Goal: Task Accomplishment & Management: Complete application form

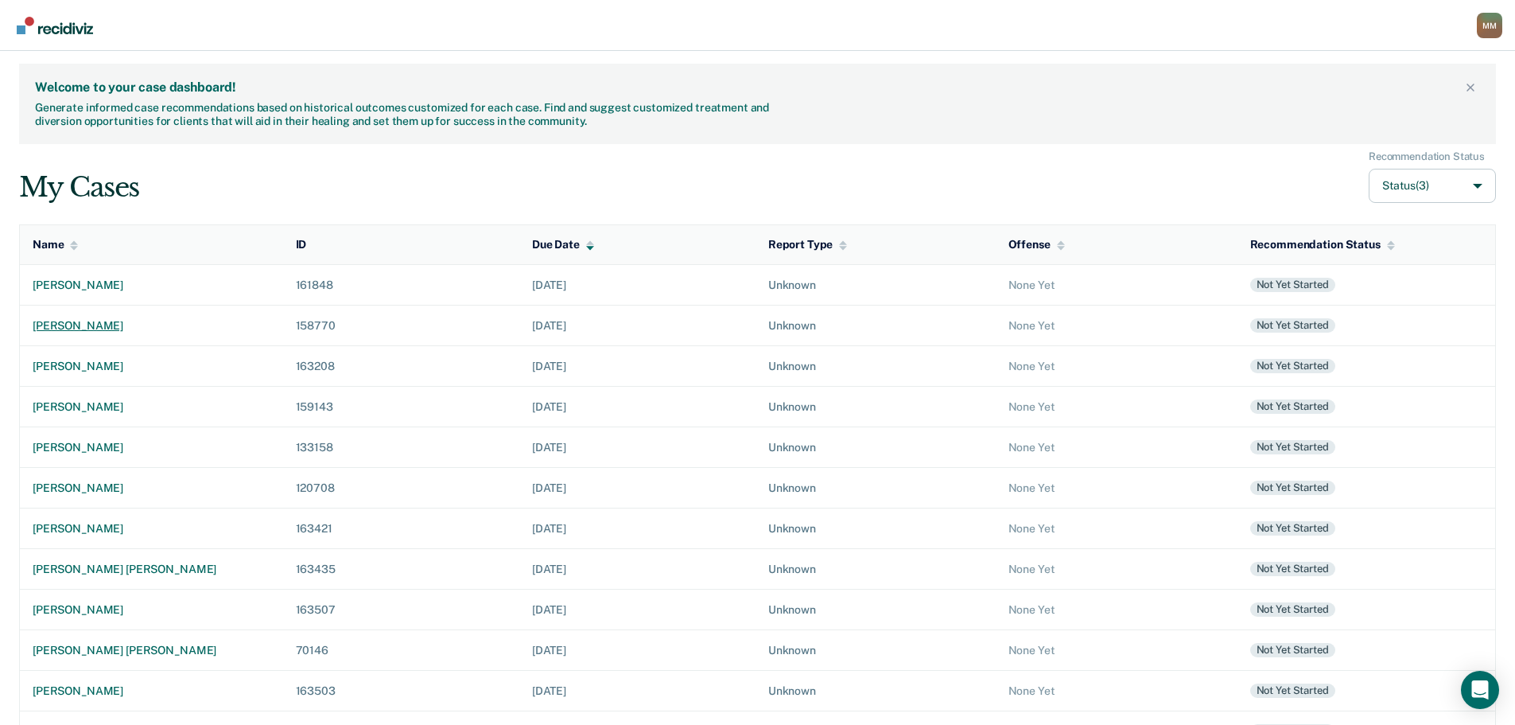
click at [52, 322] on div "[PERSON_NAME]" at bounding box center [152, 326] width 238 height 14
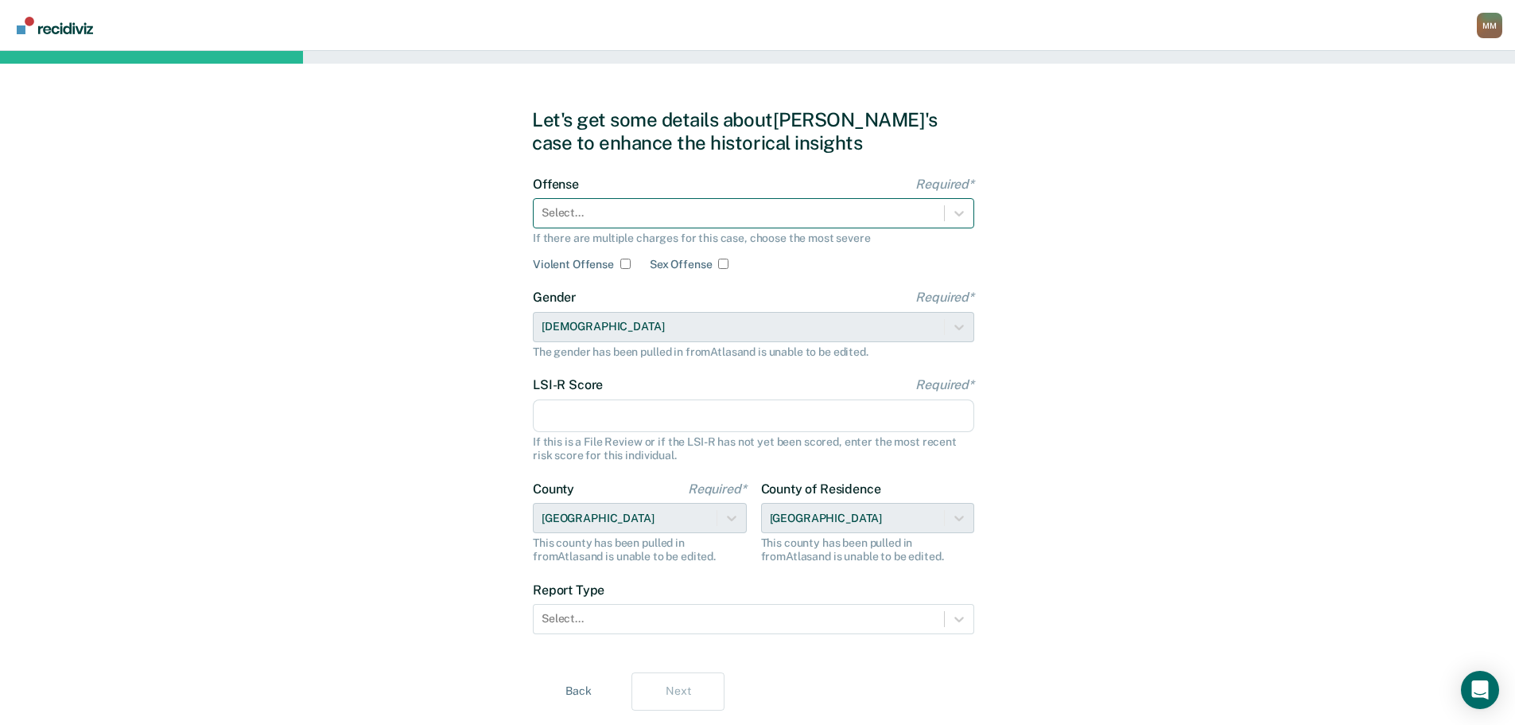
click at [691, 218] on div at bounding box center [739, 212] width 395 height 17
click at [695, 225] on div "Select..." at bounding box center [754, 213] width 442 height 30
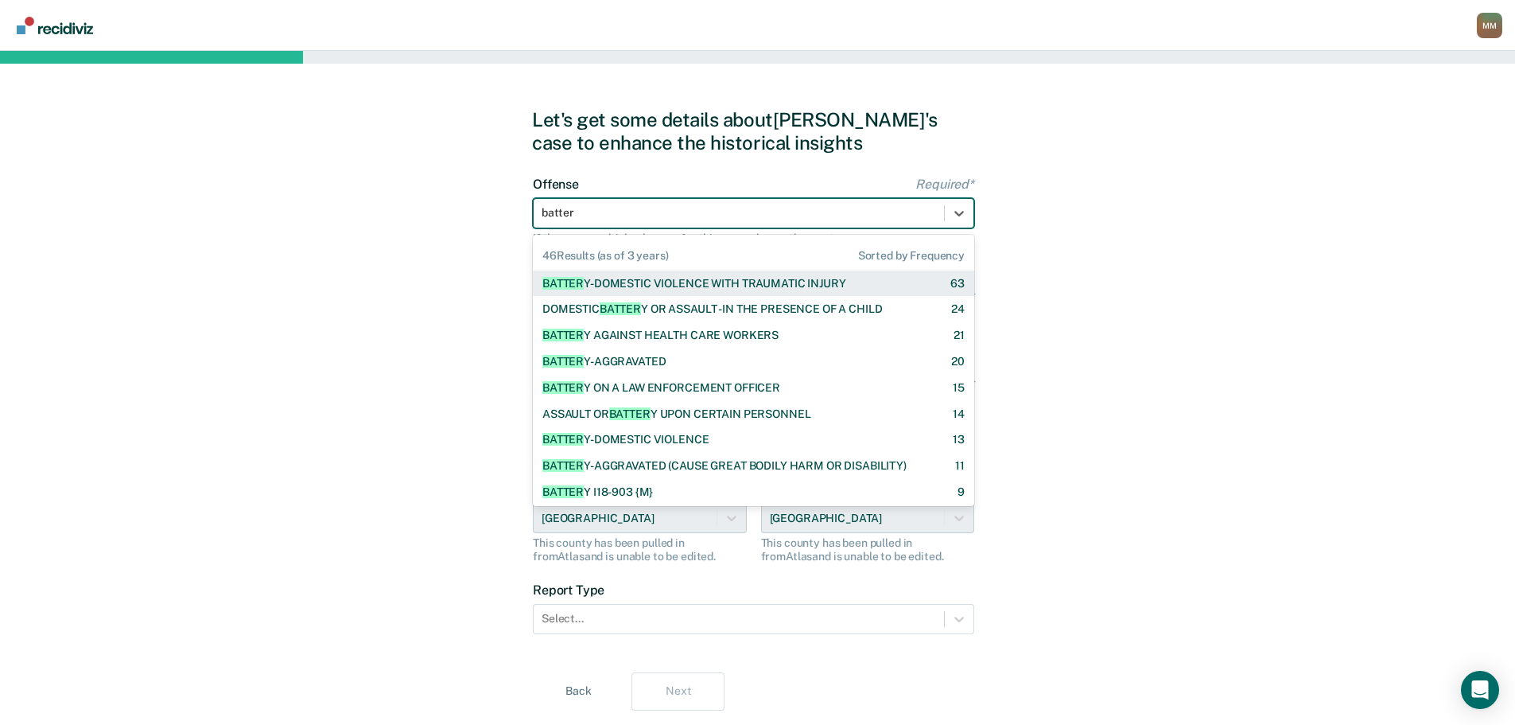
type input "battery"
click at [721, 282] on div "BATTERY -DOMESTIC VIOLENCE WITH TRAUMATIC INJURY" at bounding box center [694, 284] width 303 height 14
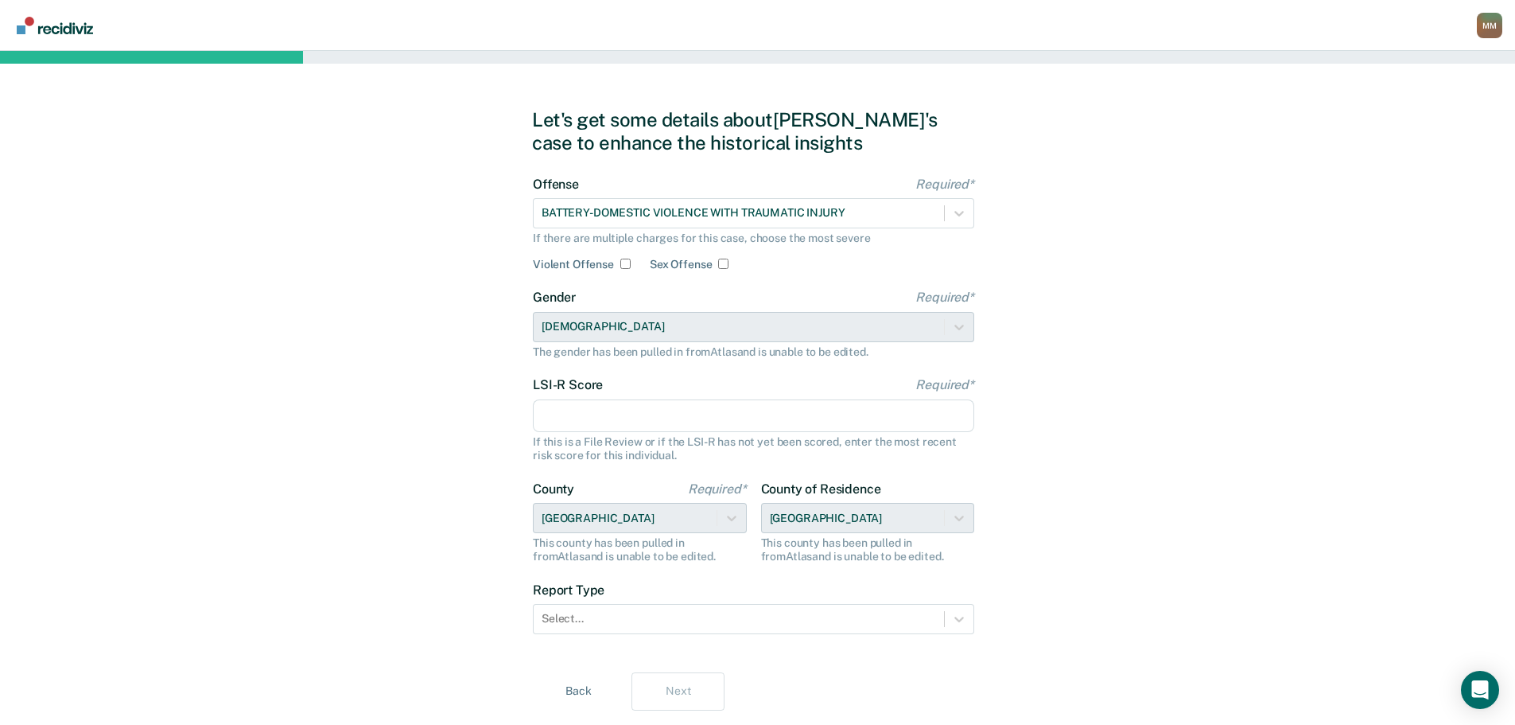
drag, startPoint x: 425, startPoint y: 387, endPoint x: 568, endPoint y: 406, distance: 144.5
click at [430, 387] on div "Let's get some details about [PERSON_NAME]'s case to enhance the historical ins…" at bounding box center [757, 409] width 1515 height 717
click at [614, 424] on input "LSI-R Score Required*" at bounding box center [754, 415] width 442 height 33
drag, startPoint x: 116, startPoint y: 453, endPoint x: 510, endPoint y: 471, distance: 394.2
click at [126, 453] on div "Let's get some details about [PERSON_NAME]'s case to enhance the historical ins…" at bounding box center [757, 409] width 1515 height 717
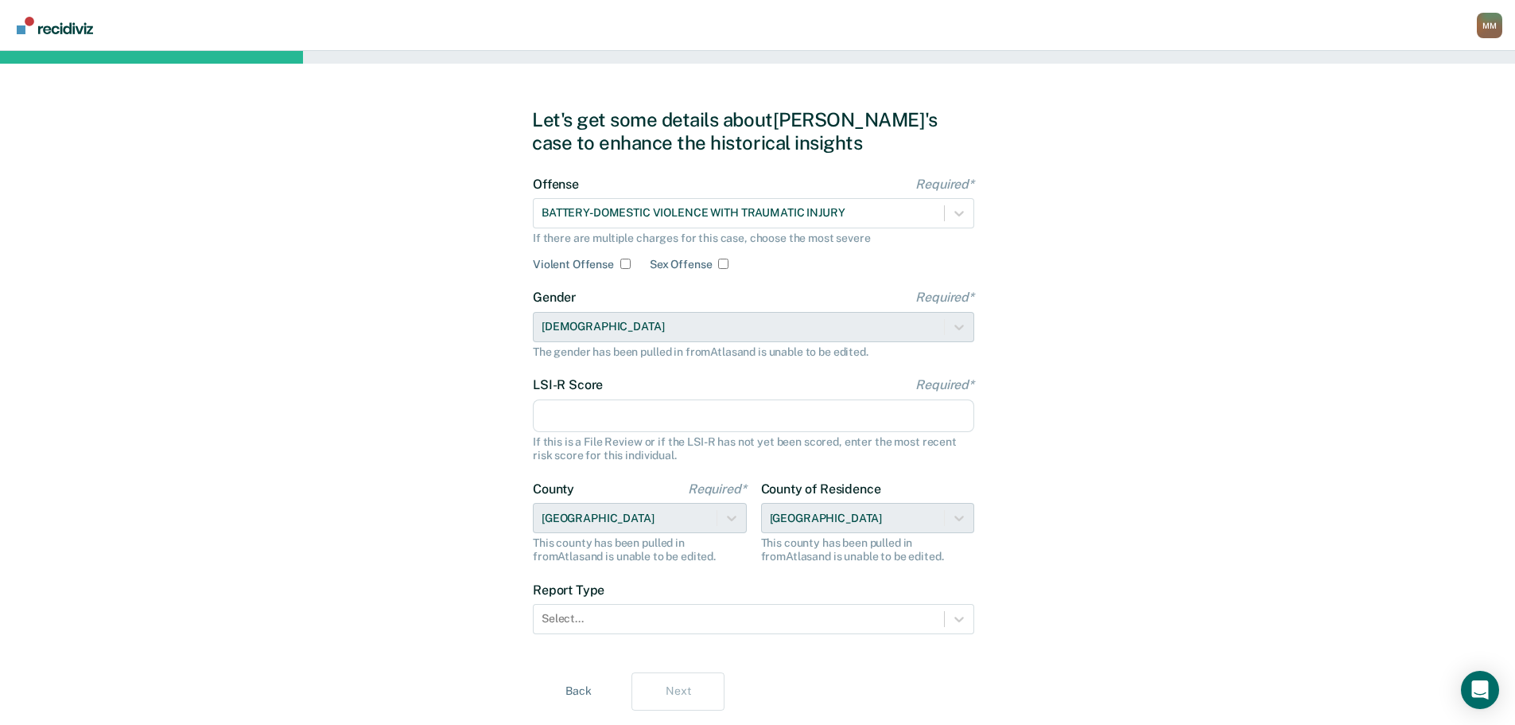
click at [576, 414] on input "LSI-R Score Required*" at bounding box center [754, 415] width 442 height 33
click at [696, 410] on input "LSI-R Score Required*" at bounding box center [754, 415] width 442 height 33
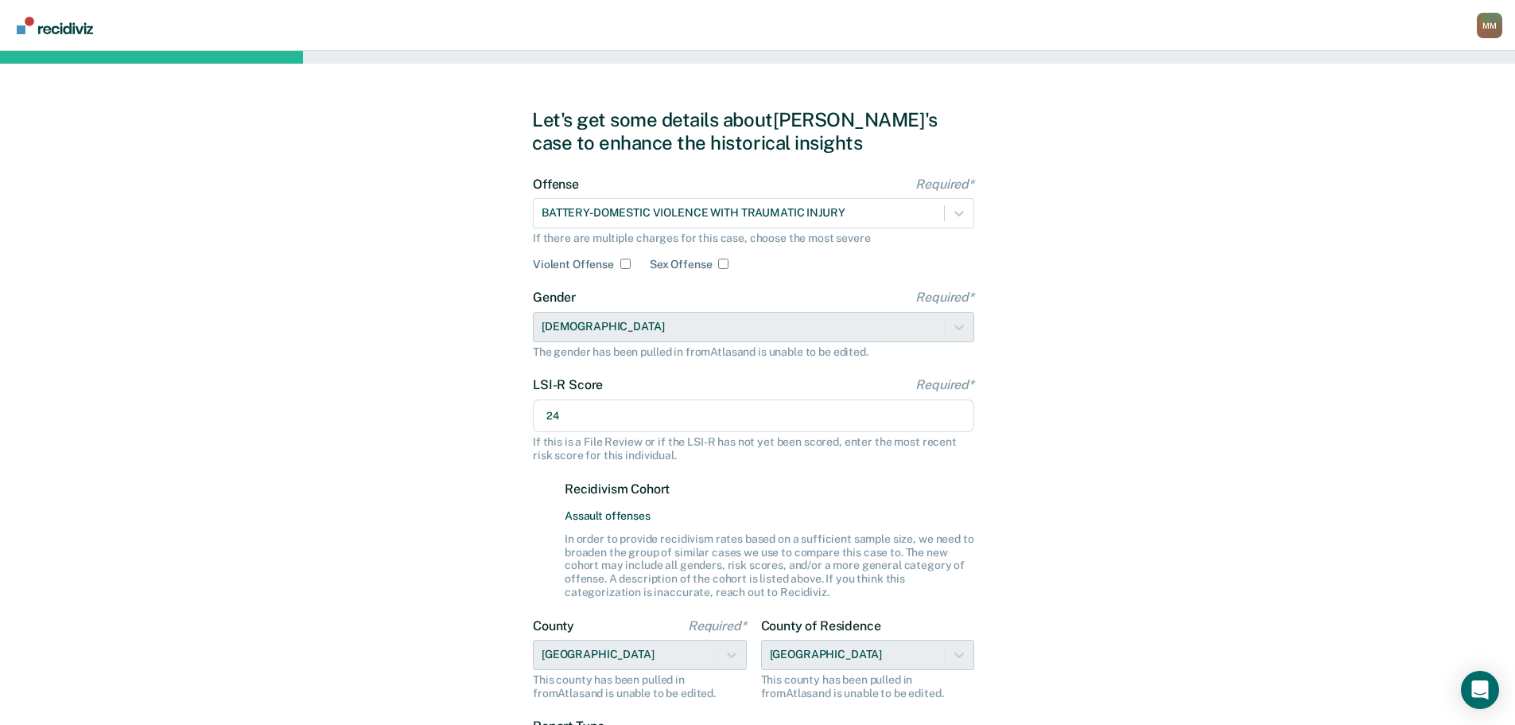
type input "24"
click at [329, 492] on div "Let's get some details about [PERSON_NAME]'s case to enhance the historical ins…" at bounding box center [757, 478] width 1515 height 854
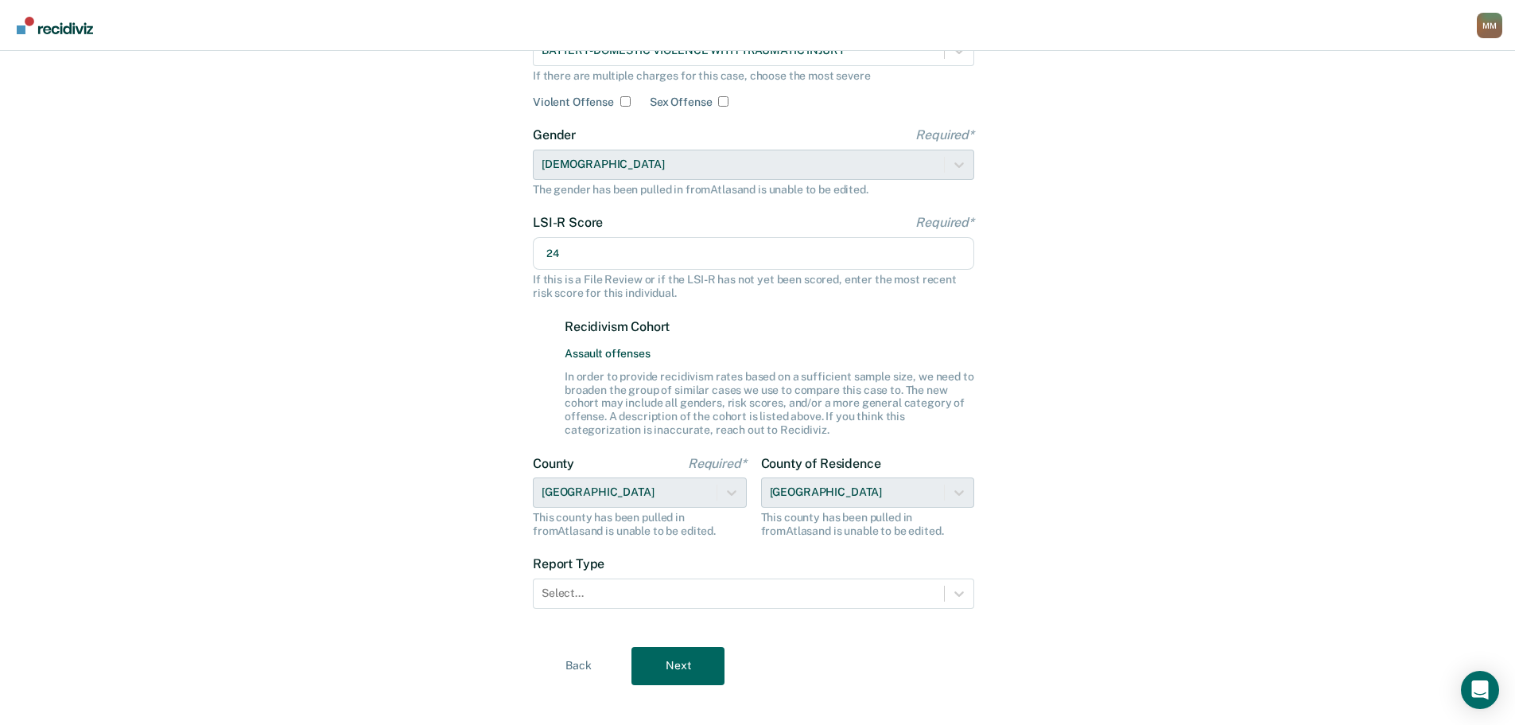
scroll to position [180, 0]
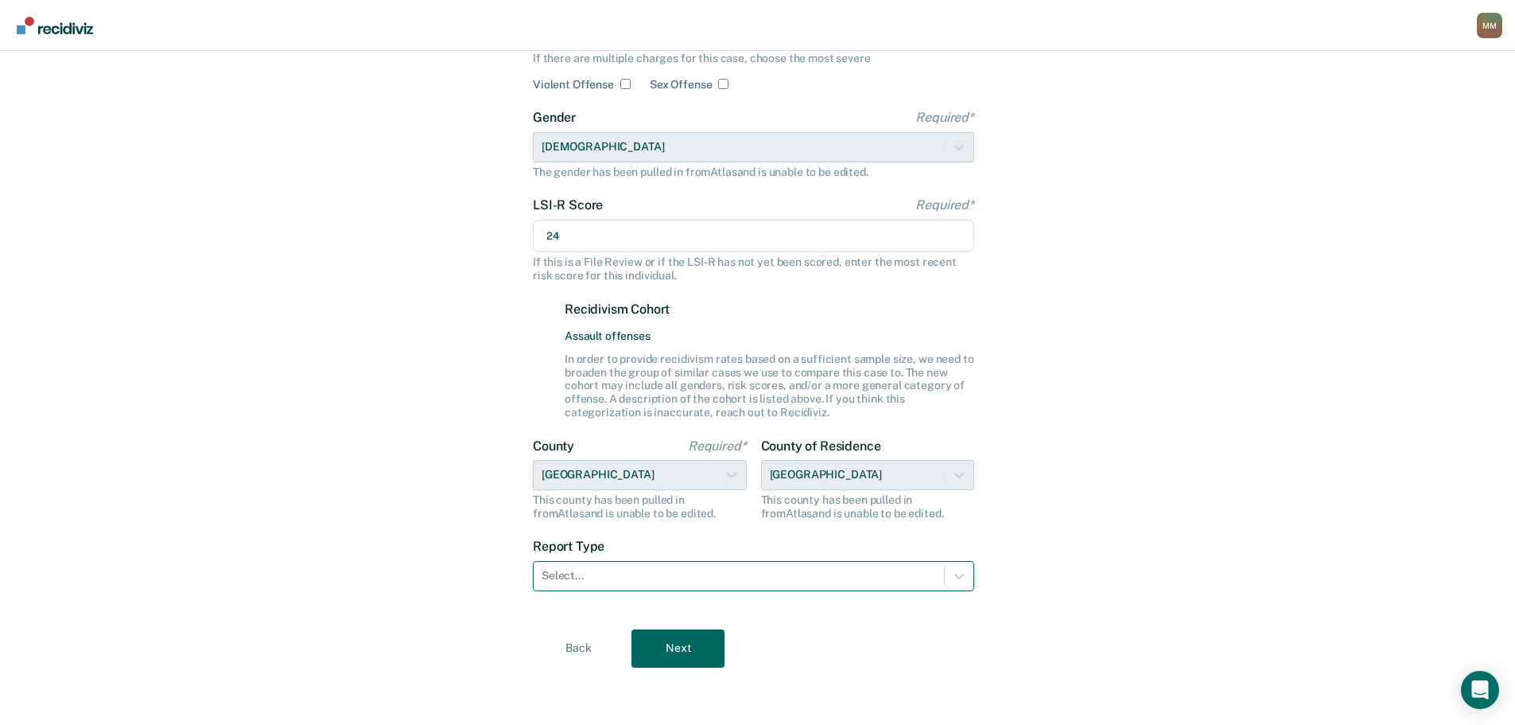
click at [621, 575] on div at bounding box center [739, 575] width 395 height 17
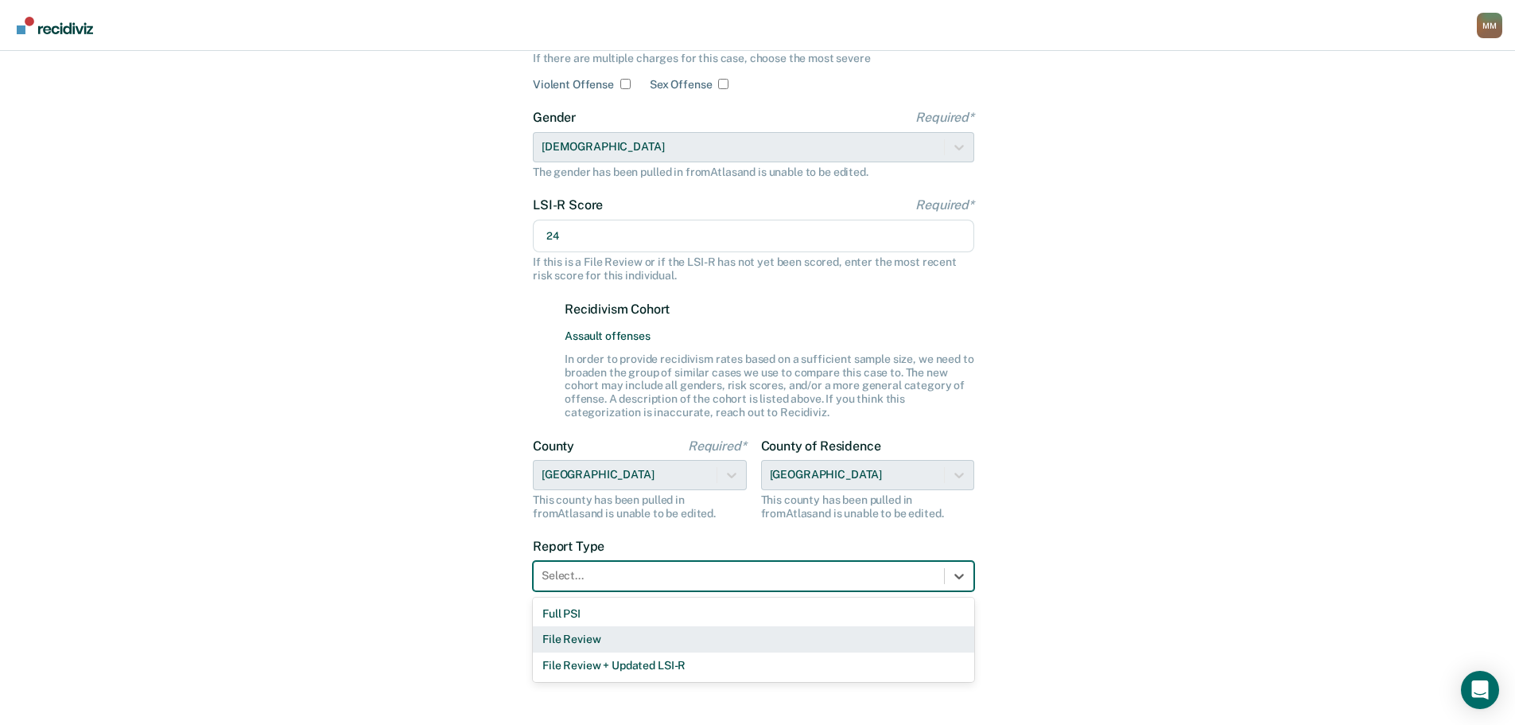
click at [571, 636] on div "File Review" at bounding box center [754, 639] width 442 height 26
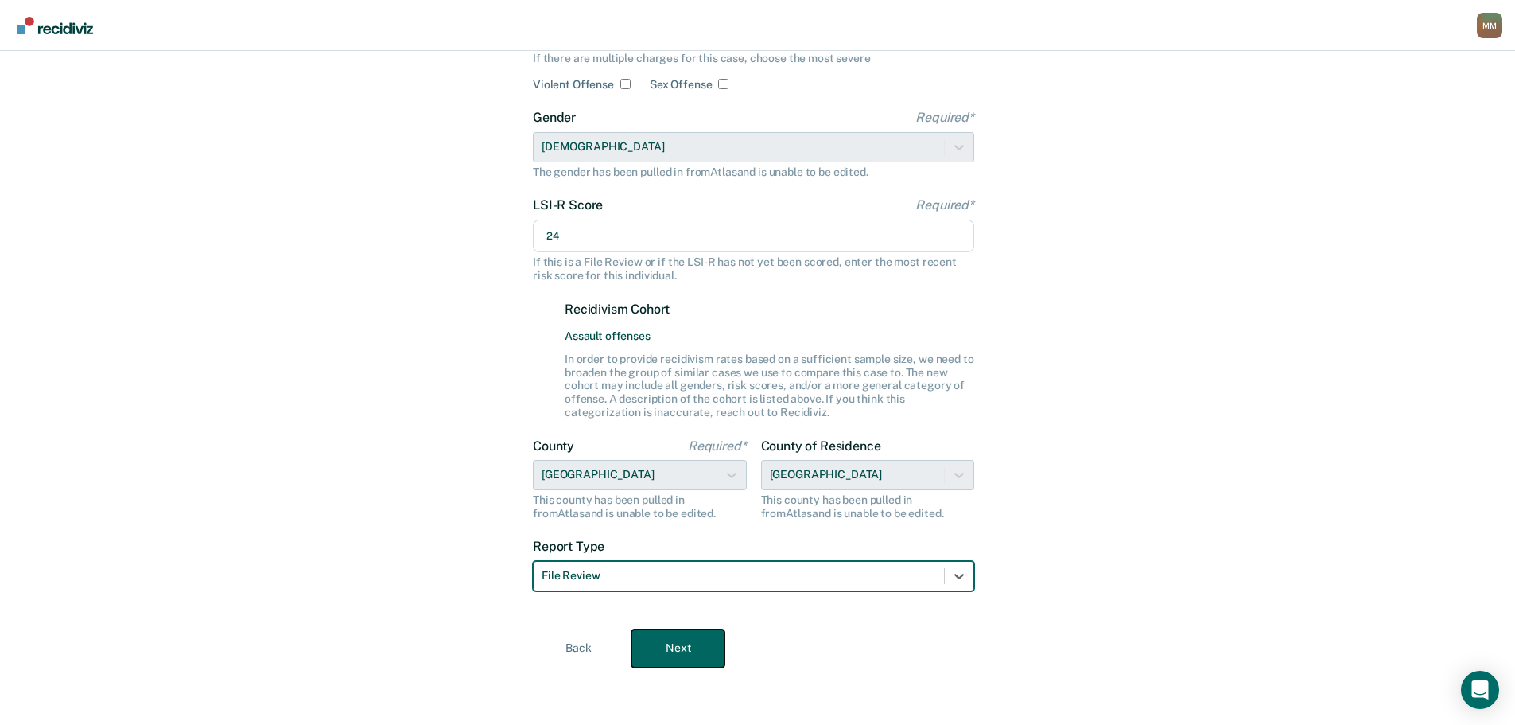
click at [706, 651] on button "Next" at bounding box center [678, 648] width 93 height 38
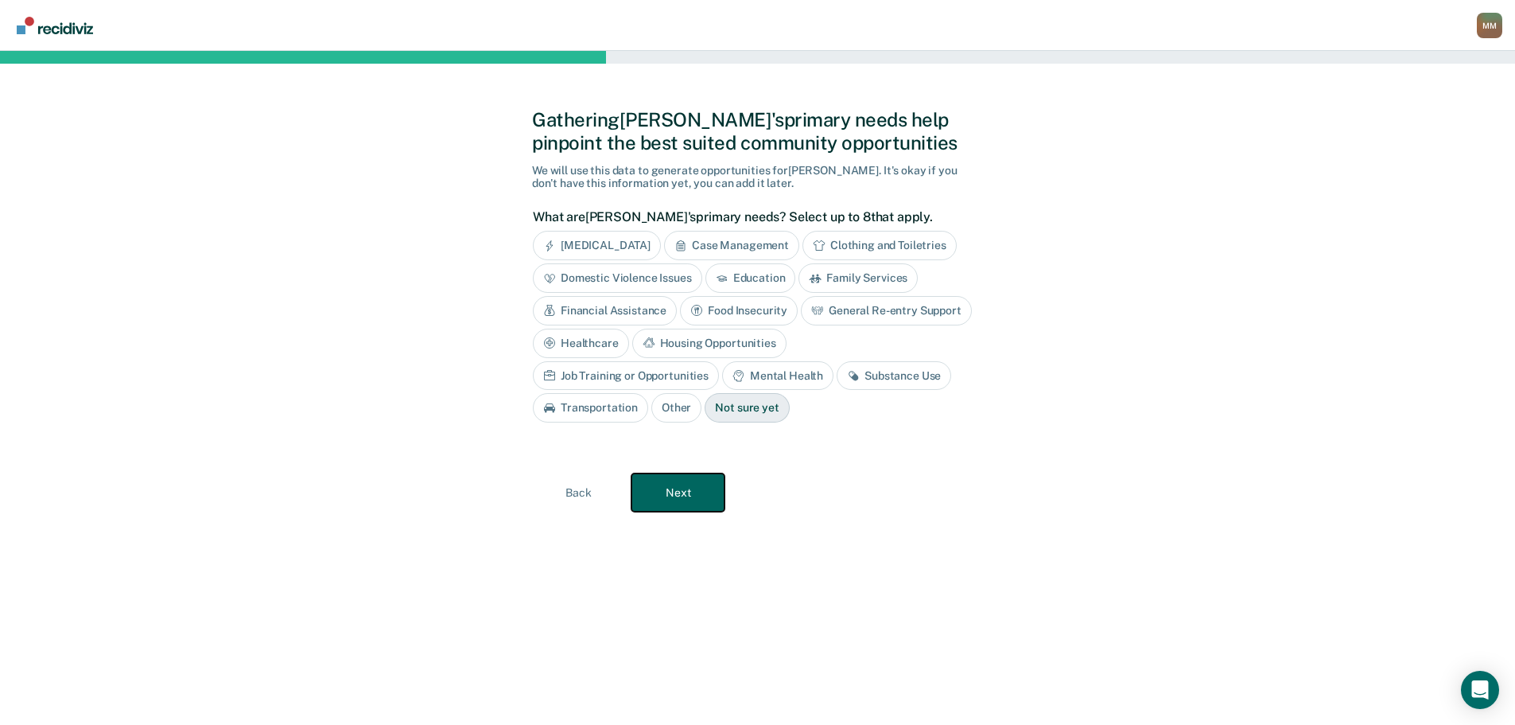
scroll to position [0, 0]
click at [623, 277] on div "Domestic Violence Issues" at bounding box center [623, 277] width 169 height 29
click at [843, 380] on div "Substance Use" at bounding box center [900, 375] width 115 height 29
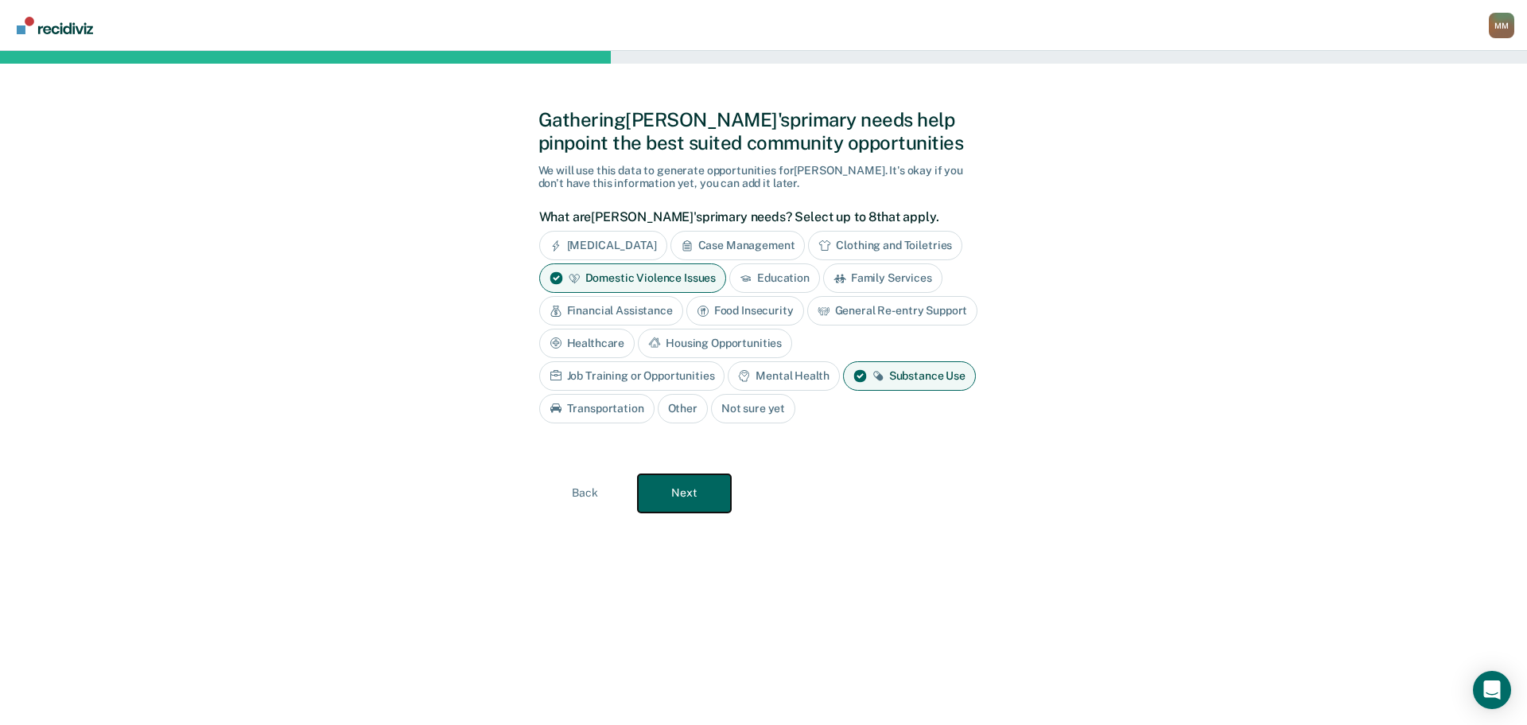
click at [667, 485] on button "Next" at bounding box center [684, 493] width 93 height 38
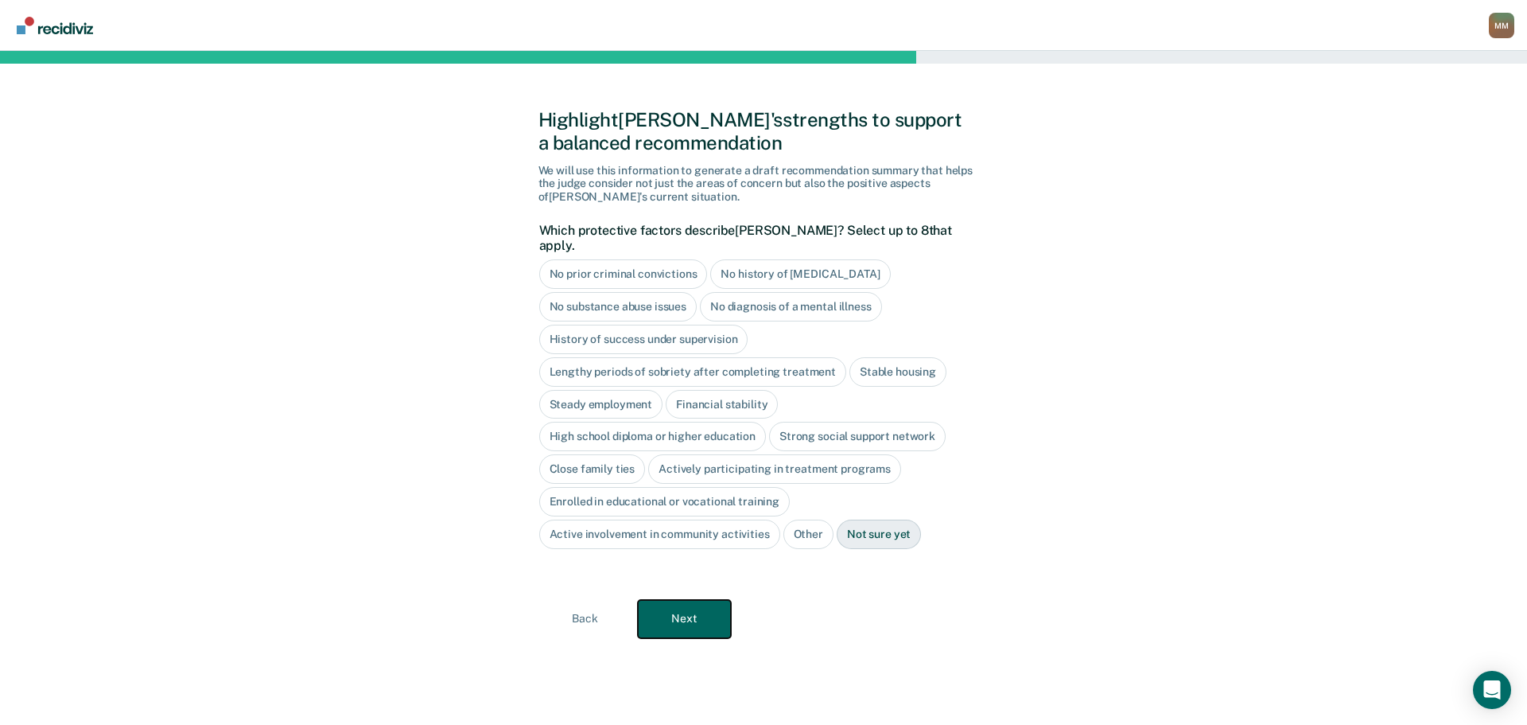
click at [701, 600] on button "Next" at bounding box center [684, 619] width 93 height 38
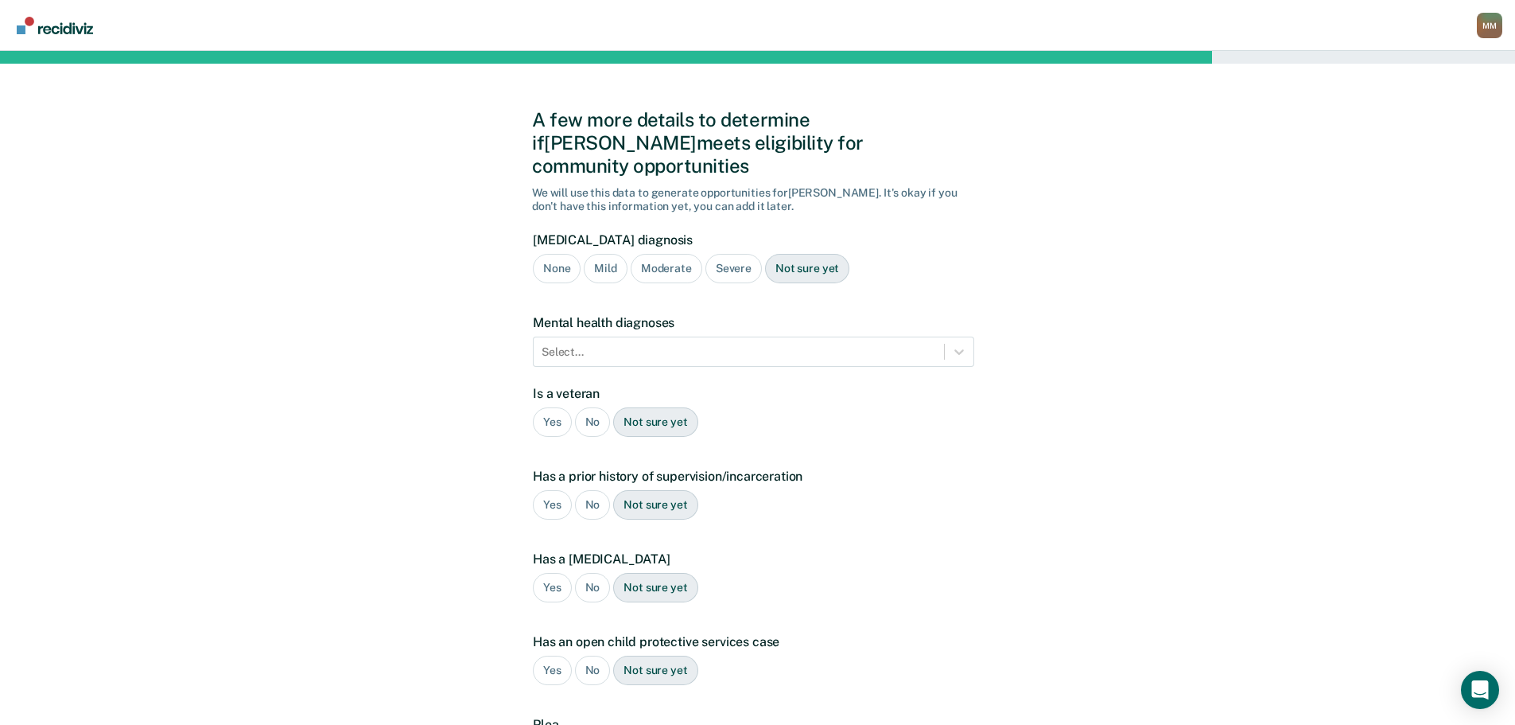
click at [555, 254] on div "None" at bounding box center [557, 268] width 48 height 29
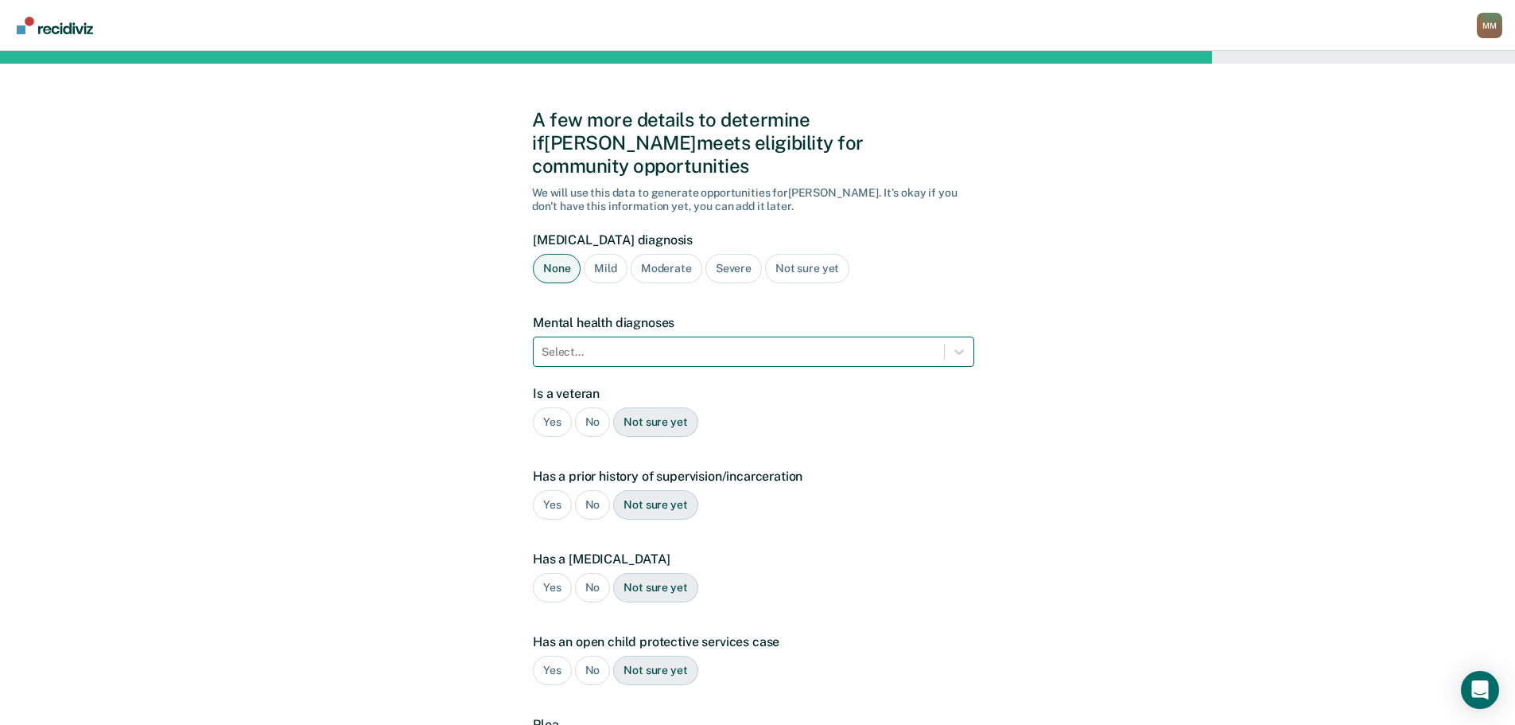
click at [615, 344] on div at bounding box center [739, 352] width 395 height 17
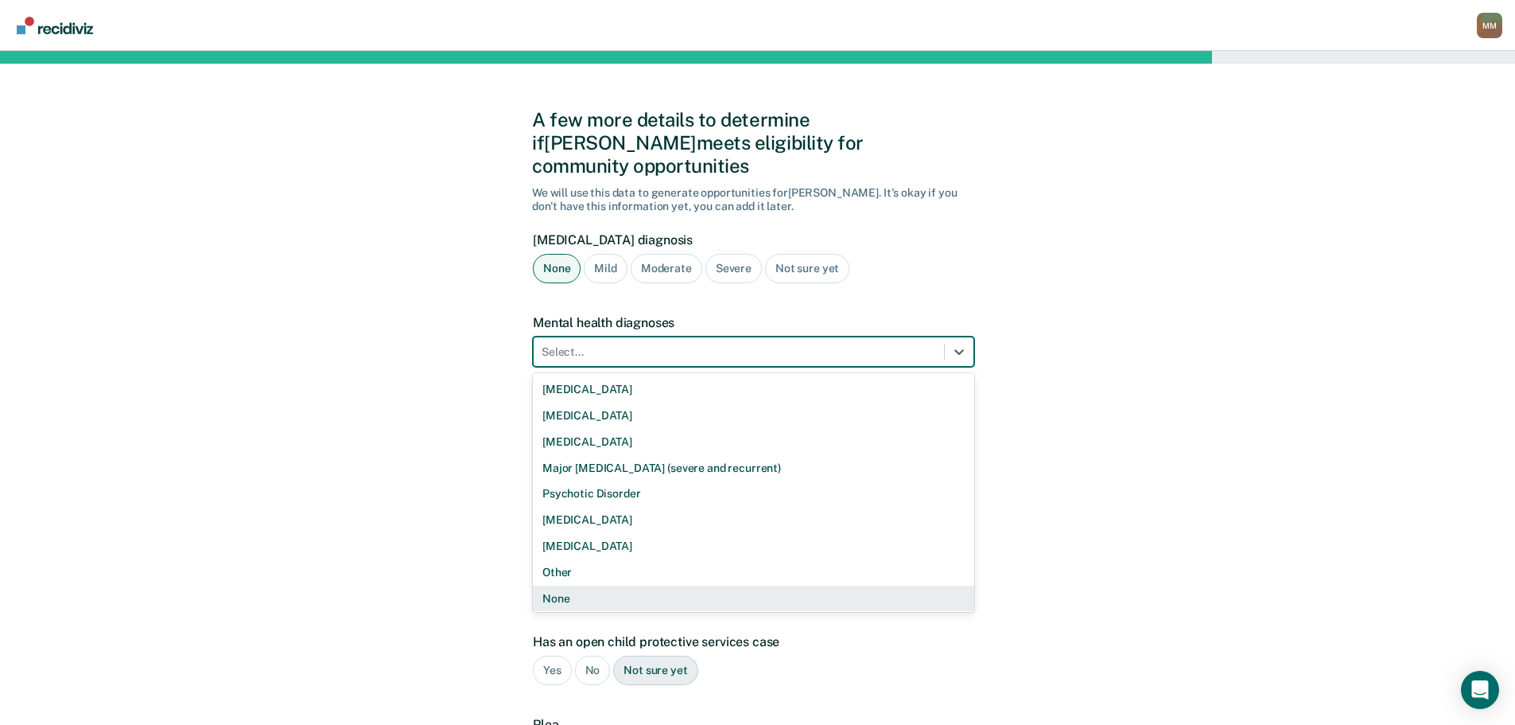
click at [577, 586] on div "None" at bounding box center [754, 599] width 442 height 26
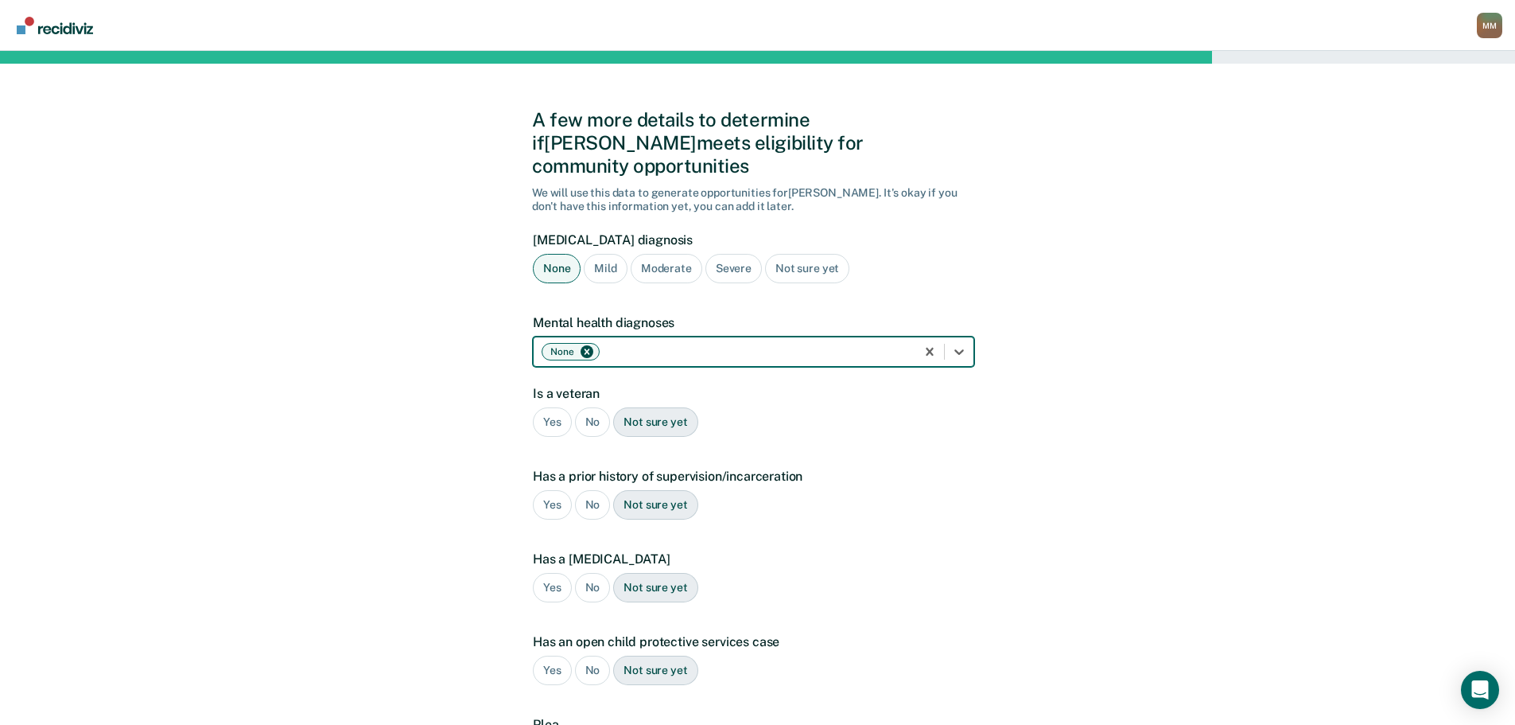
click at [375, 486] on div "A few more details to determine if [PERSON_NAME] meets eligibility for communit…" at bounding box center [757, 482] width 1515 height 863
click at [555, 407] on div "Yes" at bounding box center [552, 421] width 39 height 29
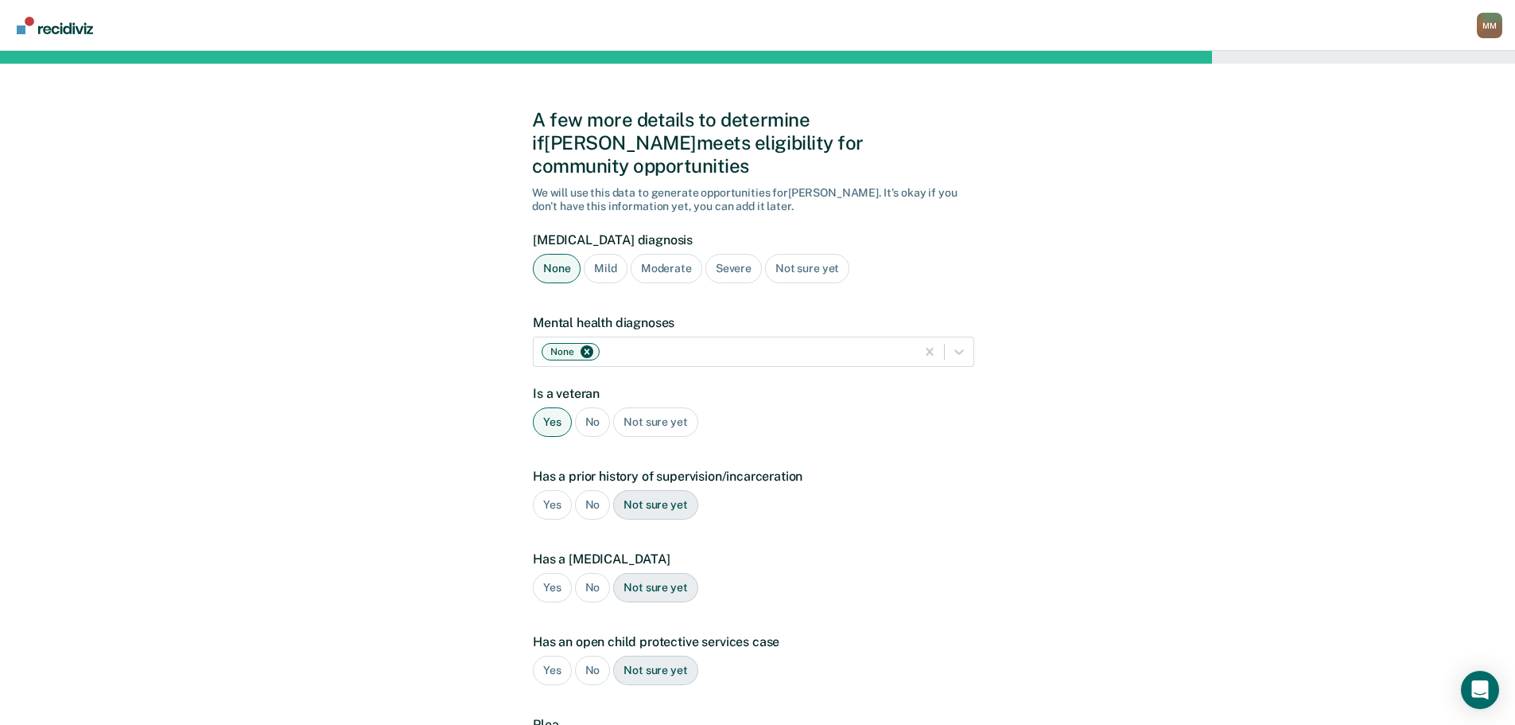
click at [554, 490] on div "Yes" at bounding box center [552, 504] width 39 height 29
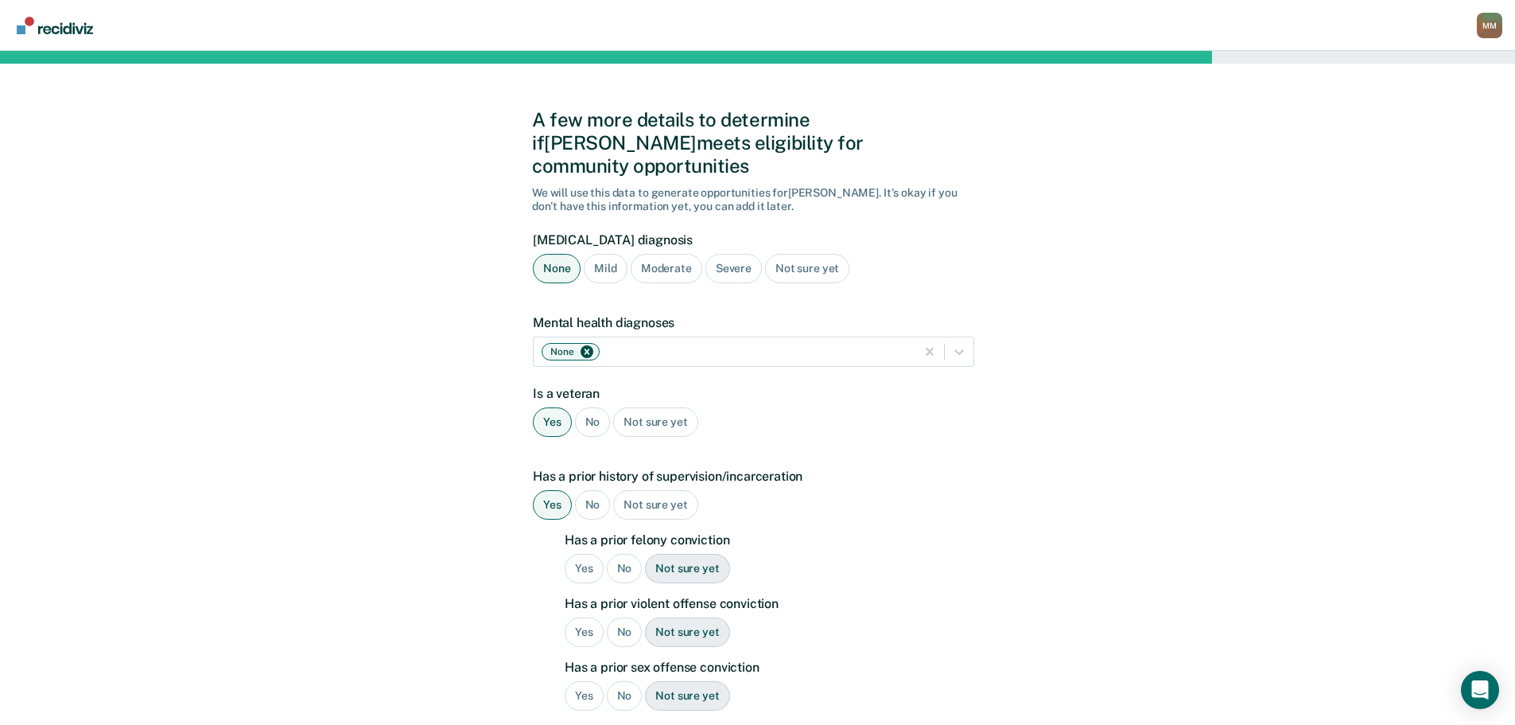
click at [588, 554] on div "Yes" at bounding box center [584, 568] width 39 height 29
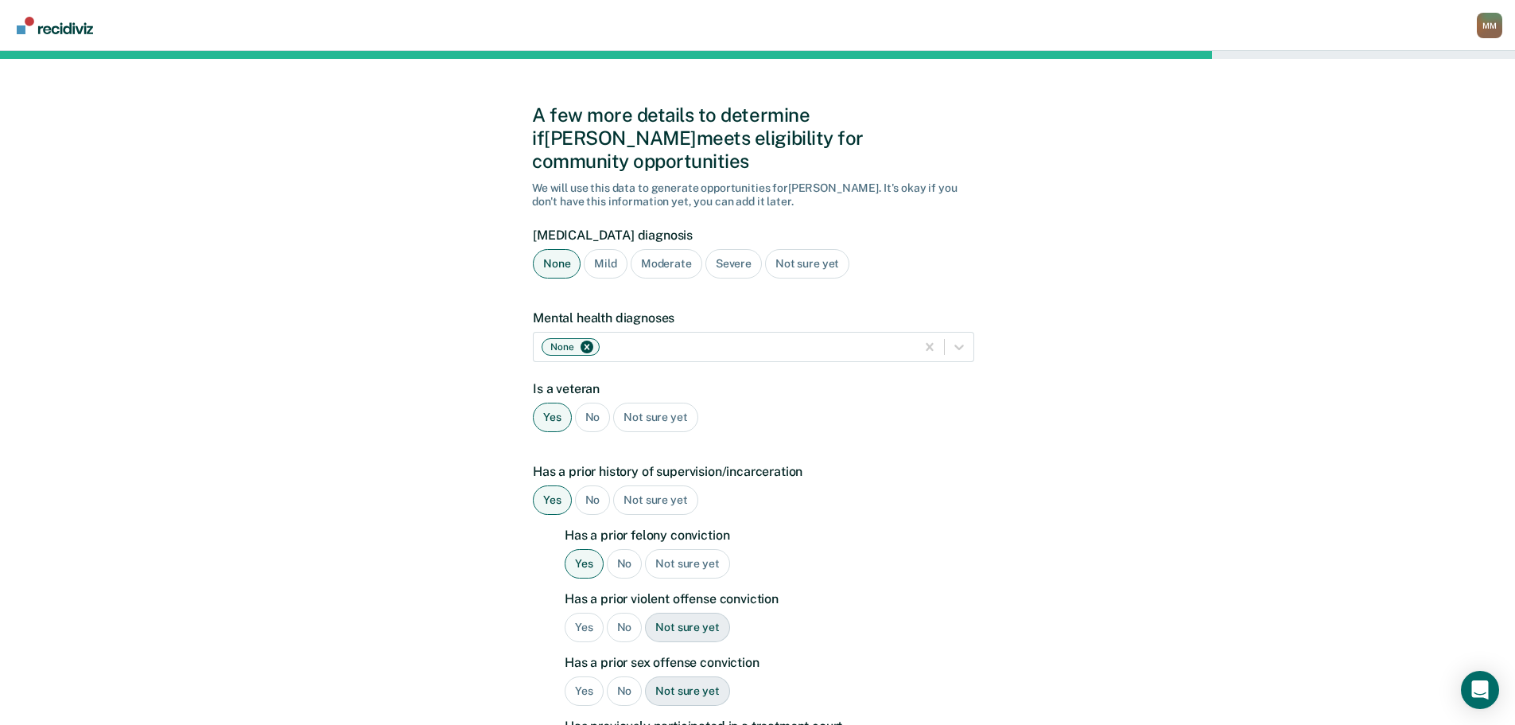
scroll to position [159, 0]
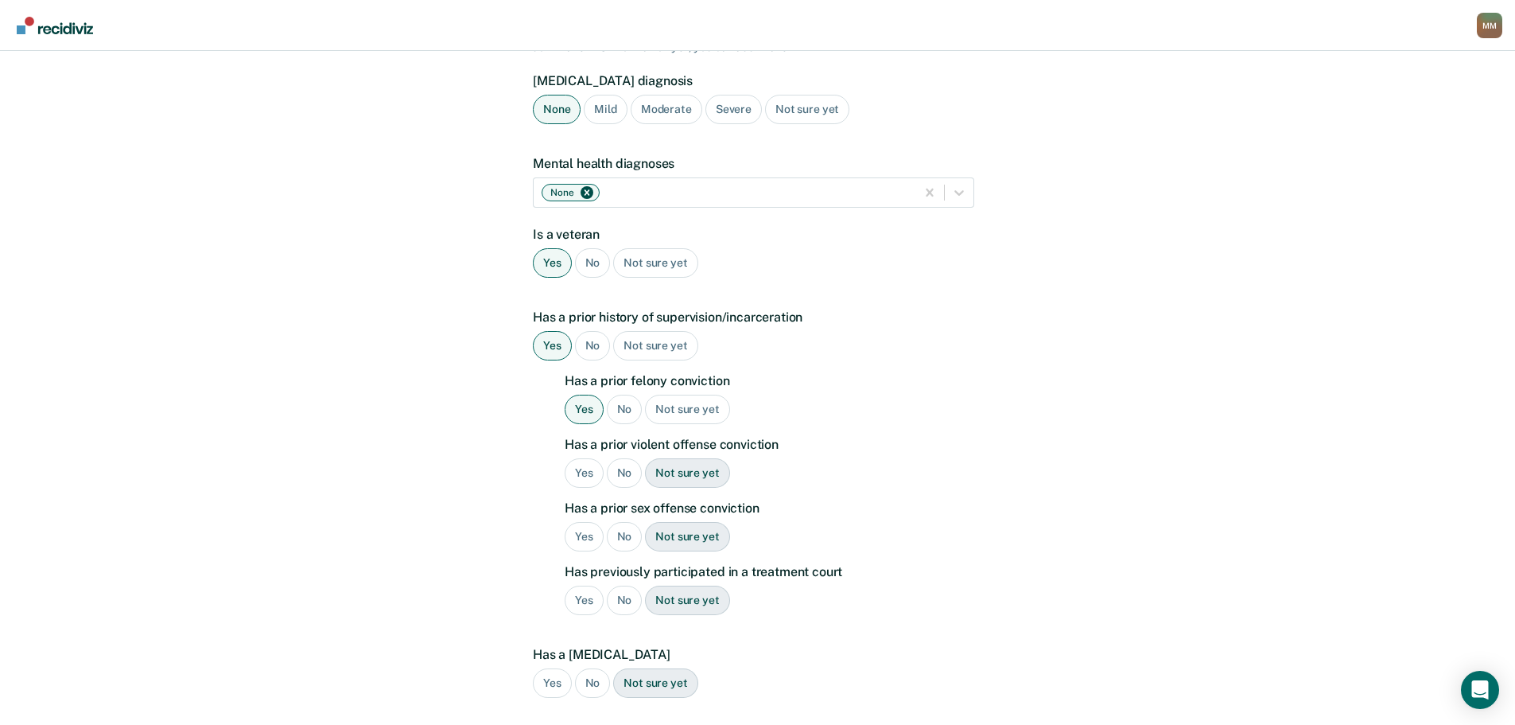
click at [582, 458] on div "Yes" at bounding box center [584, 472] width 39 height 29
click at [617, 522] on div "No" at bounding box center [625, 536] width 36 height 29
click at [630, 586] on div "No" at bounding box center [625, 600] width 36 height 29
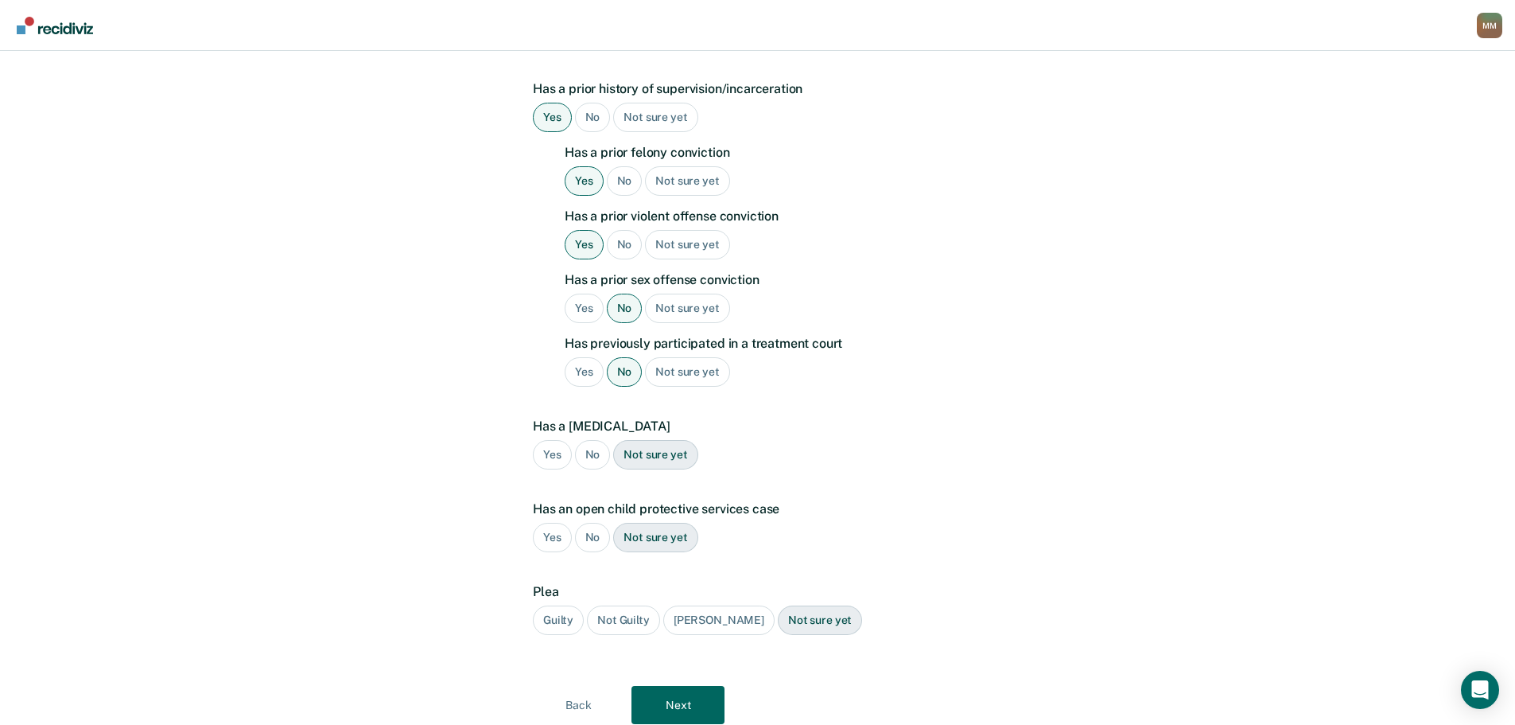
scroll to position [398, 0]
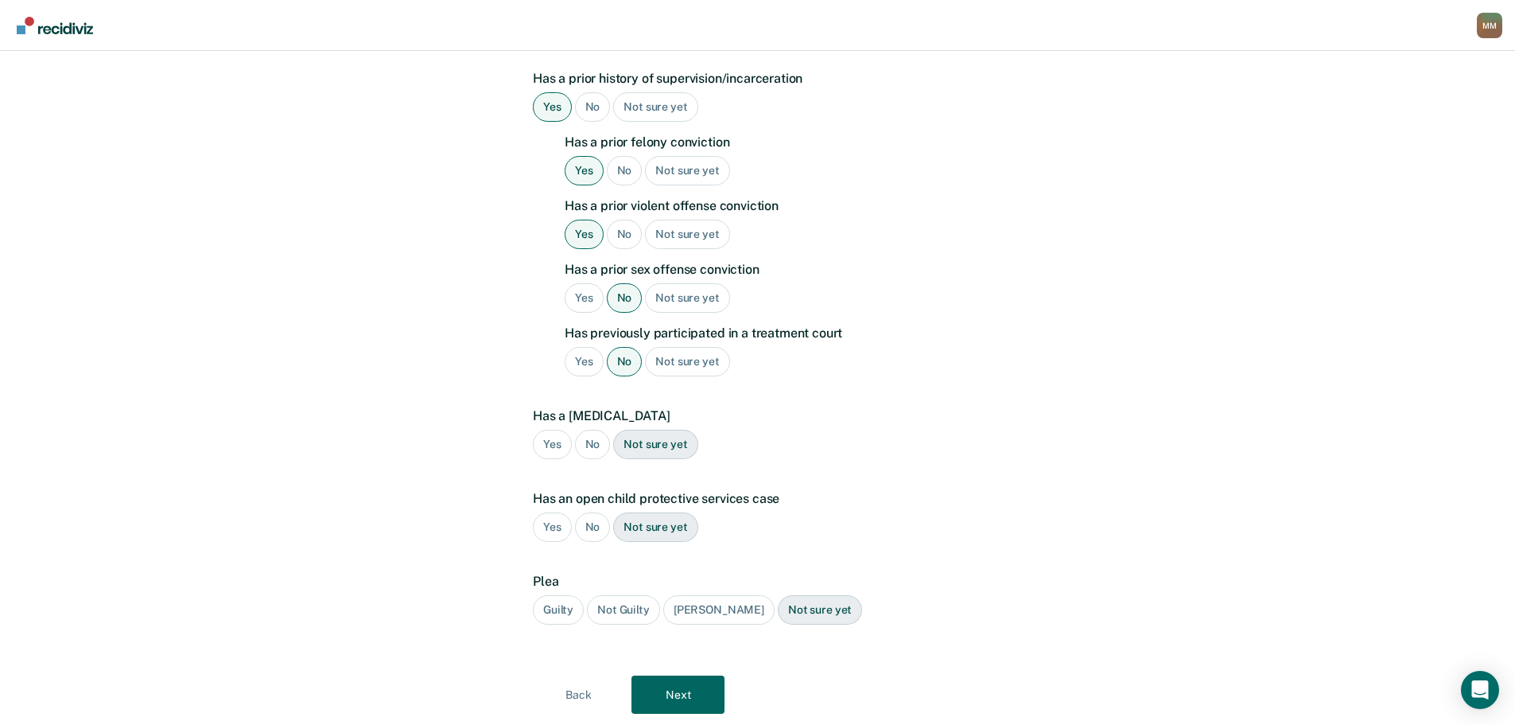
click at [603, 430] on div "No" at bounding box center [593, 444] width 36 height 29
click at [599, 512] on div "No" at bounding box center [593, 526] width 36 height 29
click at [573, 595] on div "Guilty" at bounding box center [558, 609] width 51 height 29
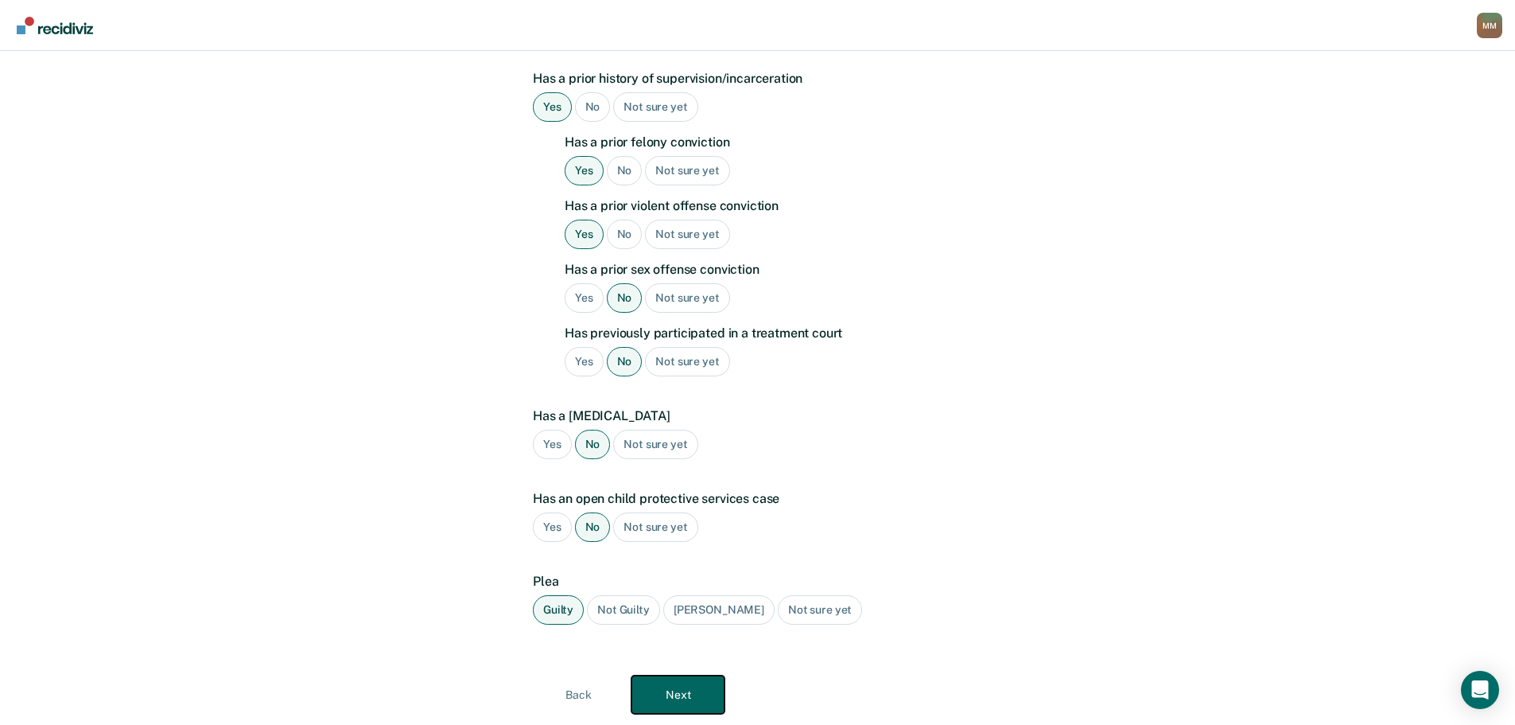
click at [687, 675] on button "Next" at bounding box center [678, 694] width 93 height 38
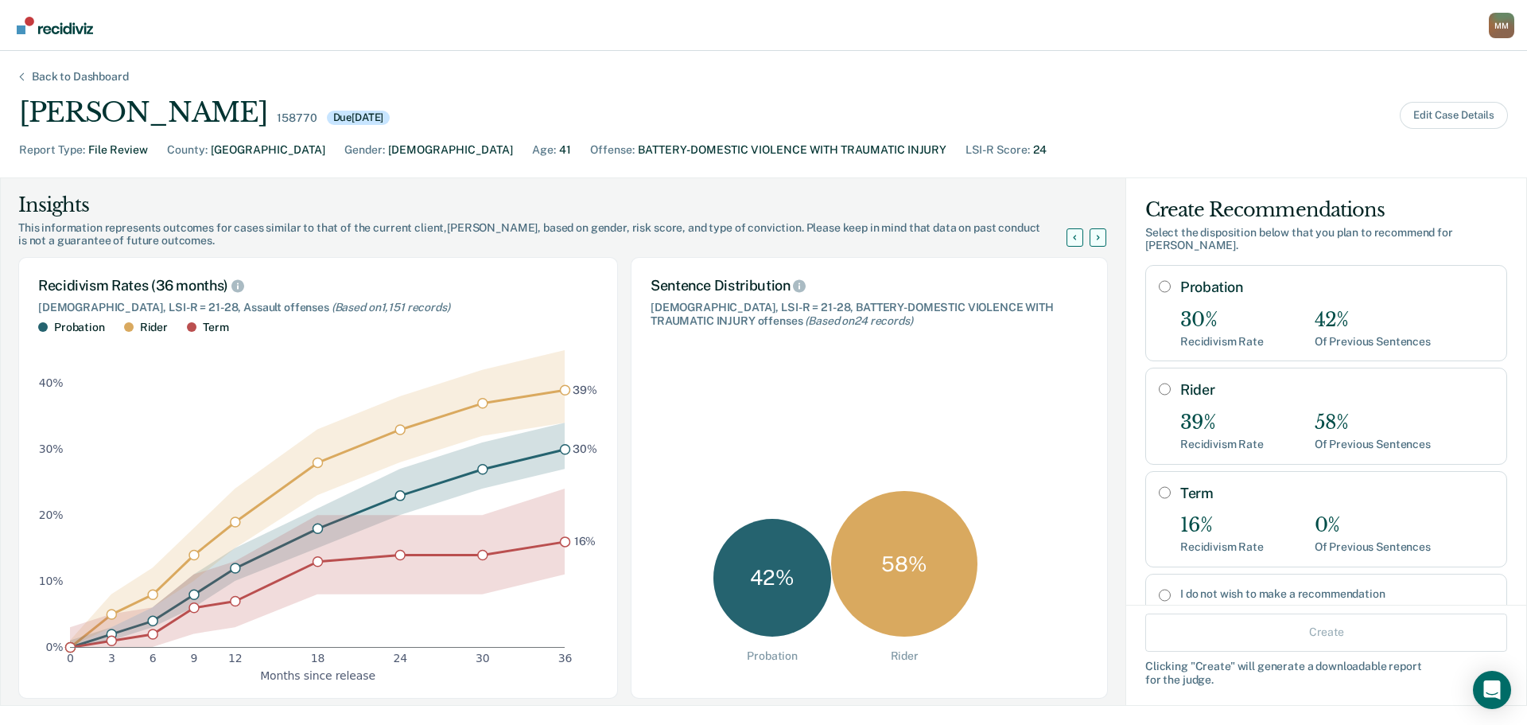
click at [1349, 495] on div "Term 16% Recidivism Rate 0% Of Previous Sentences" at bounding box center [1337, 518] width 313 height 69
radio input "true"
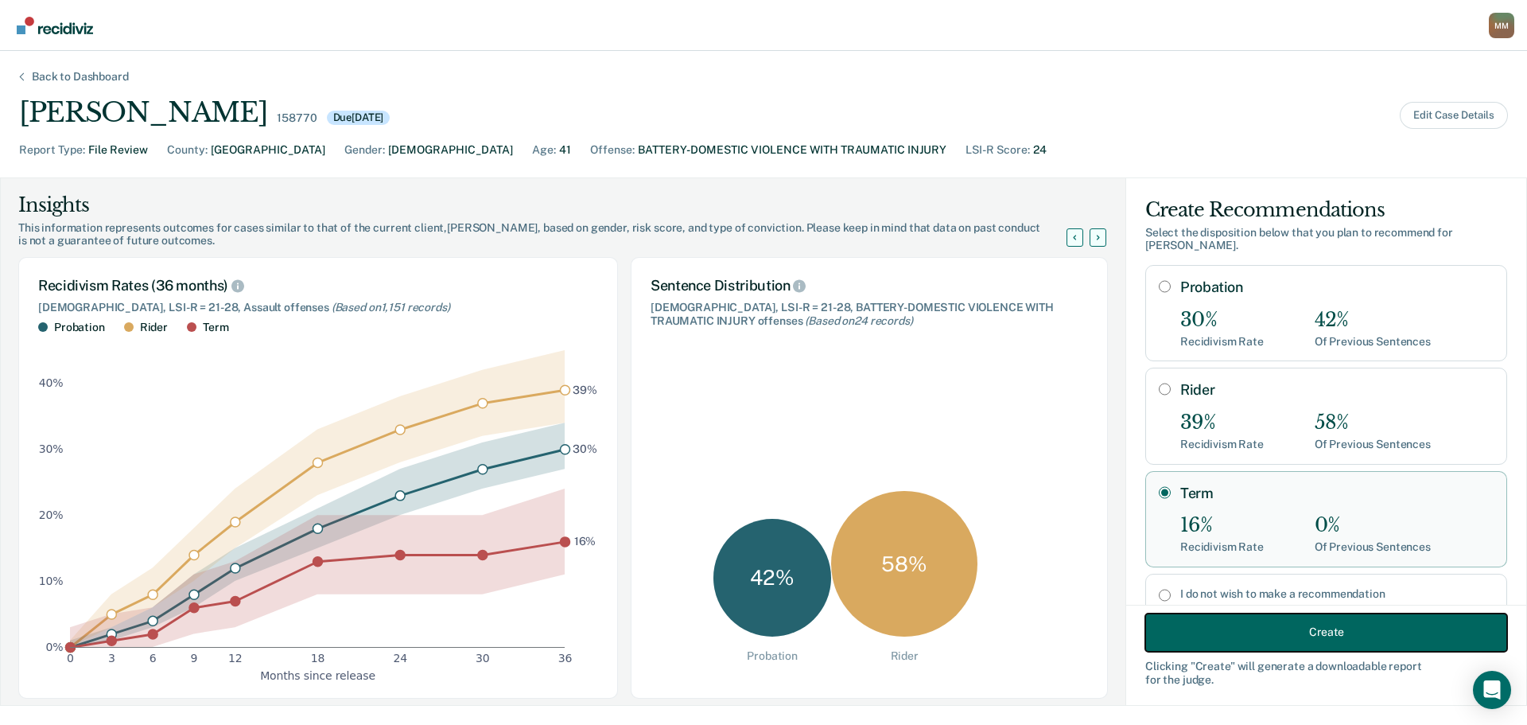
click at [1399, 635] on button "Create" at bounding box center [1327, 632] width 362 height 38
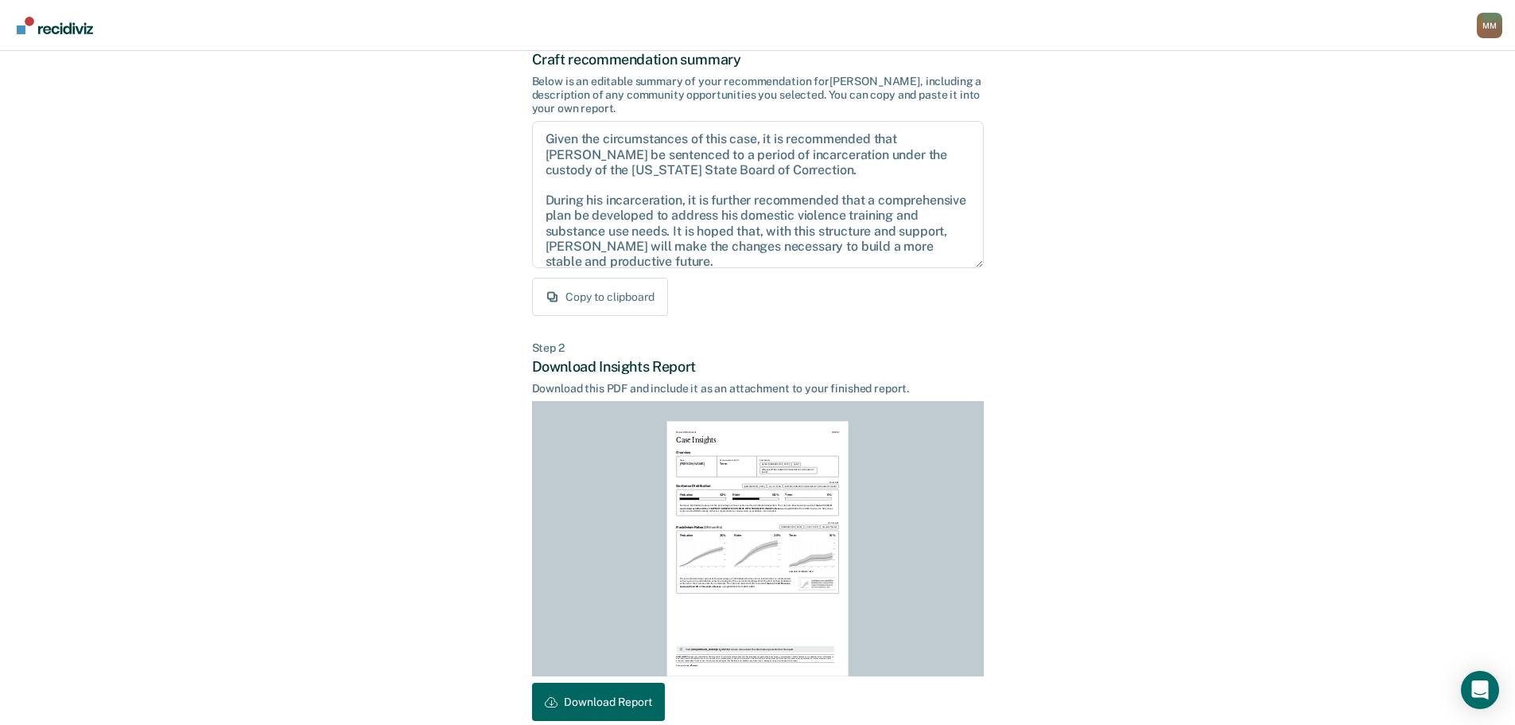
scroll to position [182, 0]
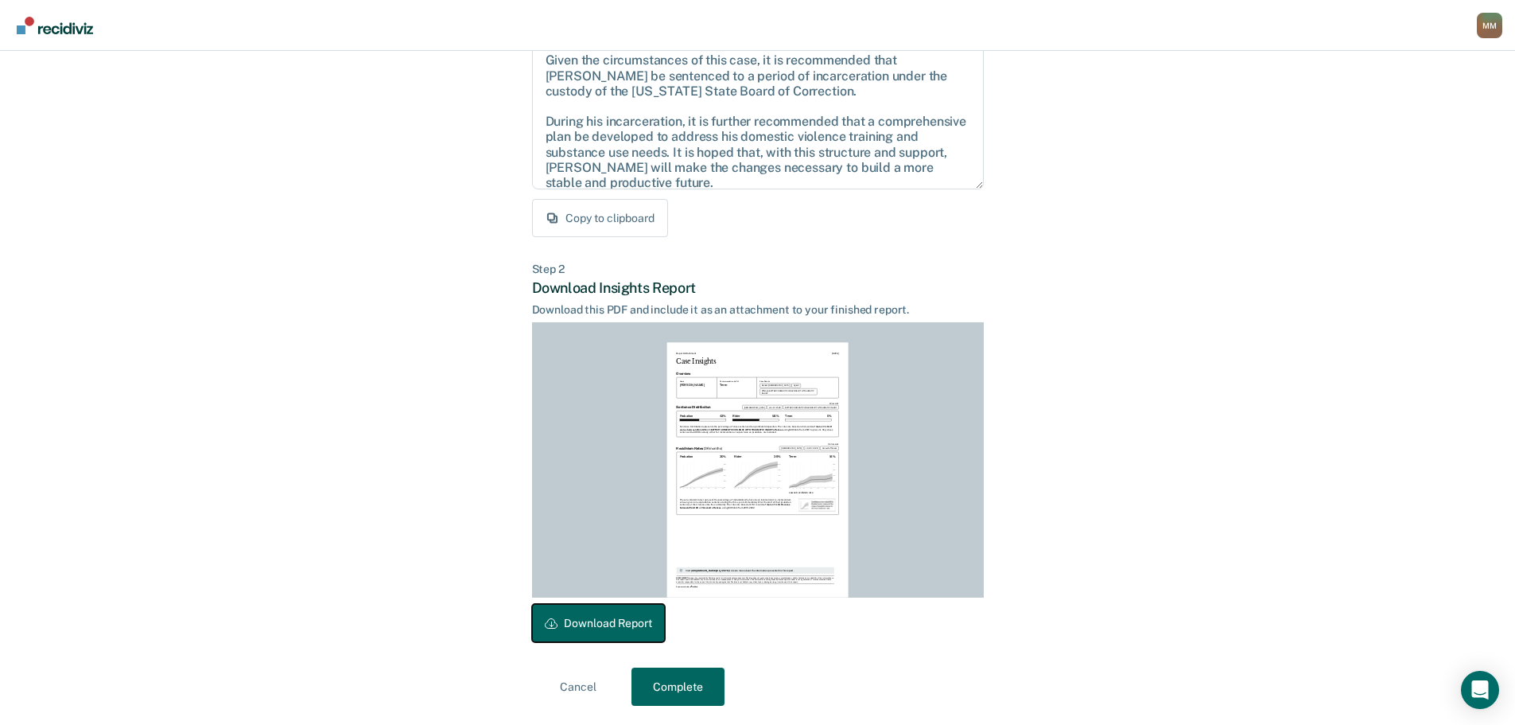
click at [638, 610] on button "Download Report" at bounding box center [598, 623] width 133 height 38
click at [671, 694] on button "Complete" at bounding box center [678, 686] width 93 height 38
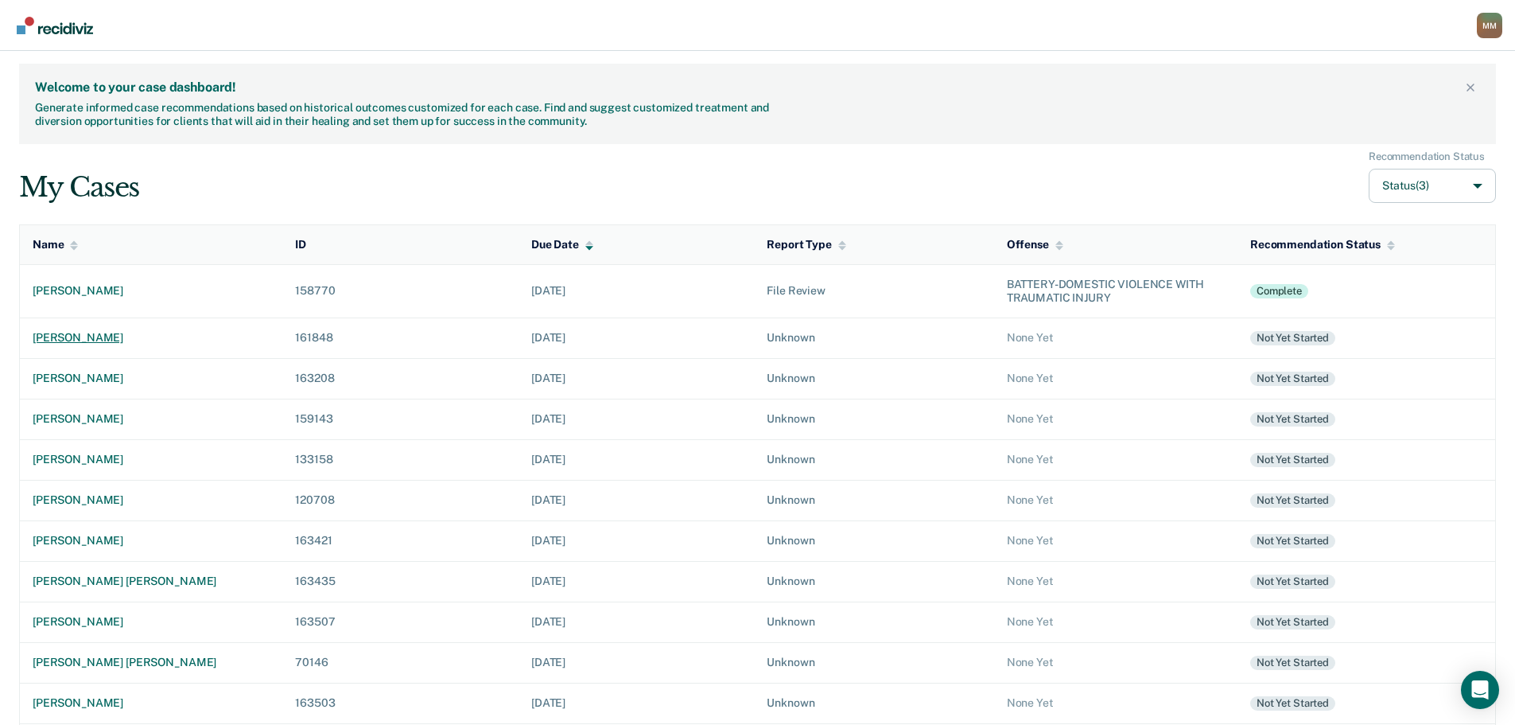
click at [115, 337] on div "[PERSON_NAME]" at bounding box center [151, 338] width 237 height 14
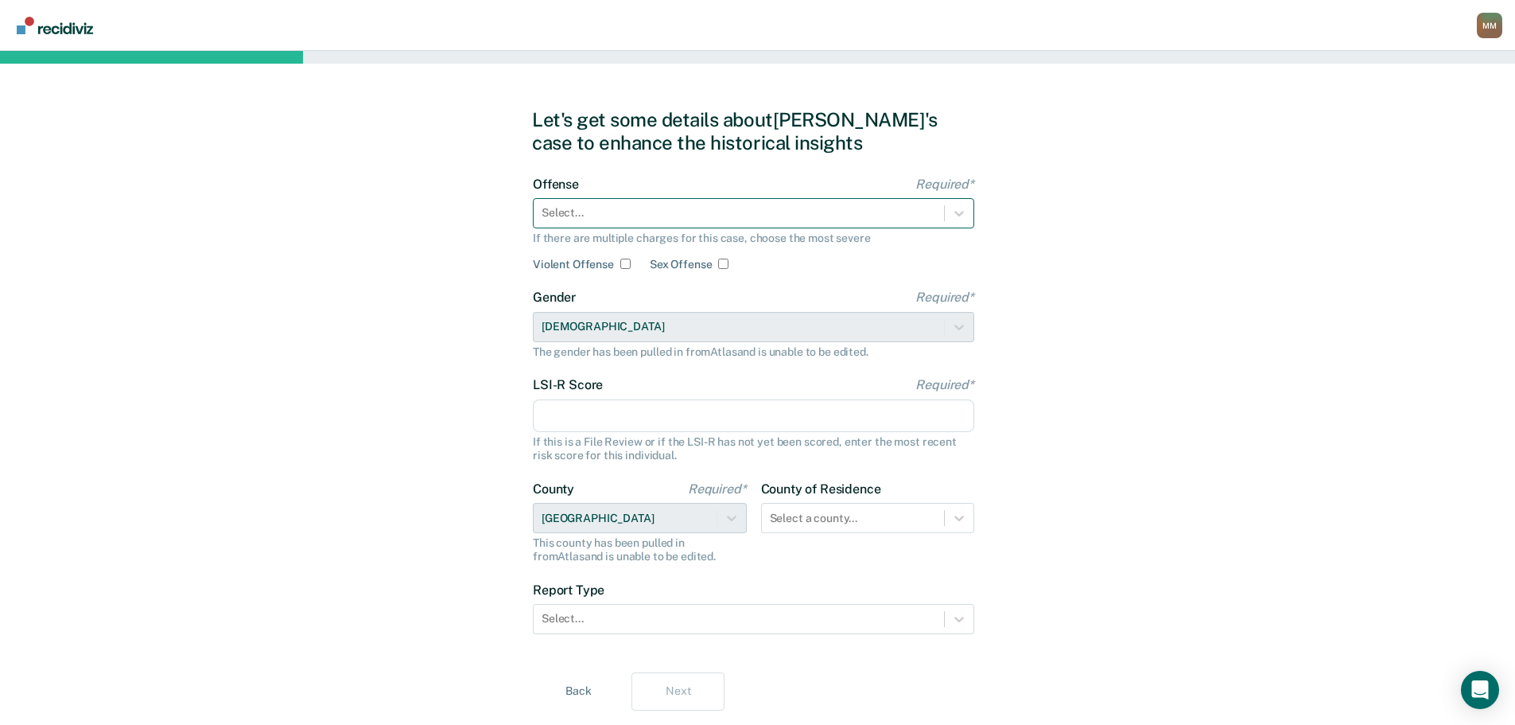
click at [690, 213] on div at bounding box center [739, 212] width 395 height 17
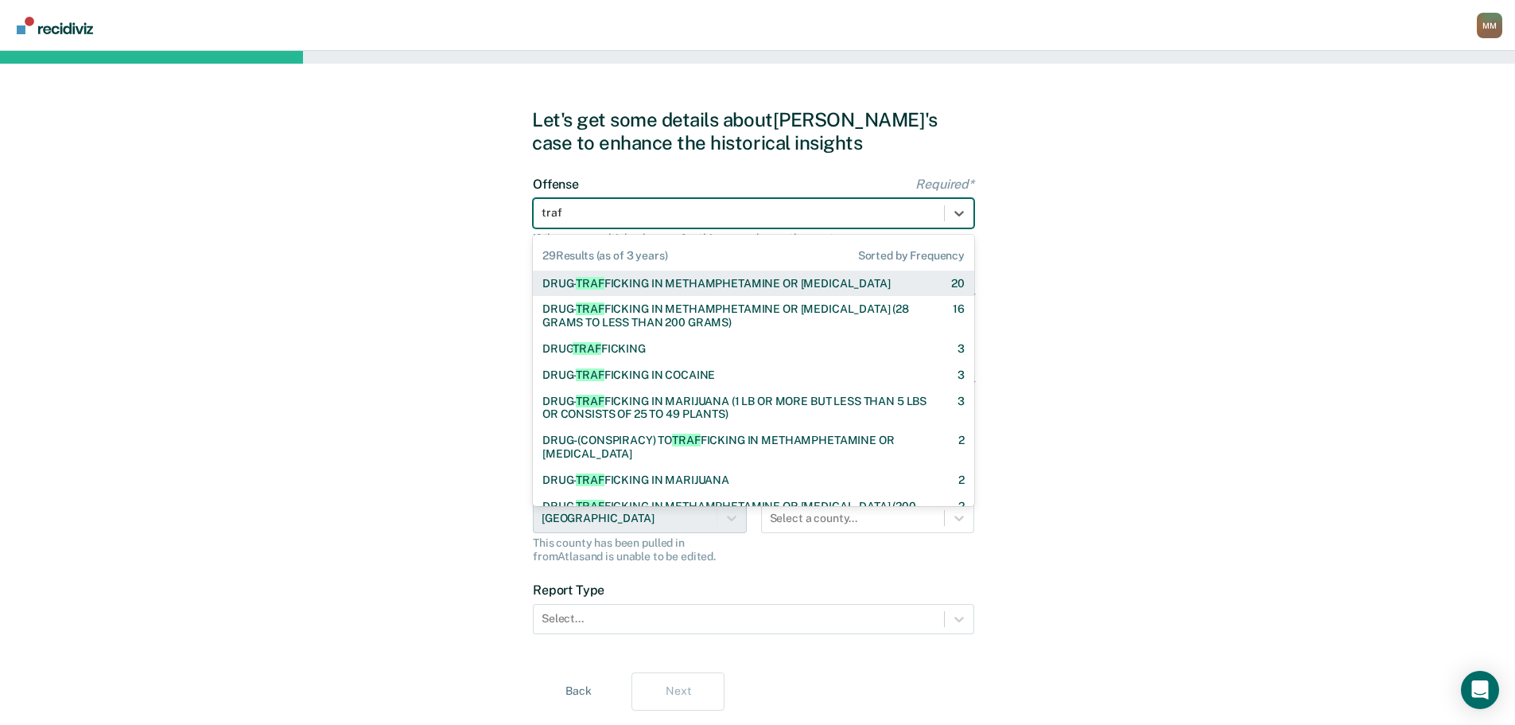
type input "traff"
click at [696, 287] on div "DRUG- TRAFF ICKING IN METHAMPHETAMINE OR [MEDICAL_DATA]" at bounding box center [717, 284] width 348 height 14
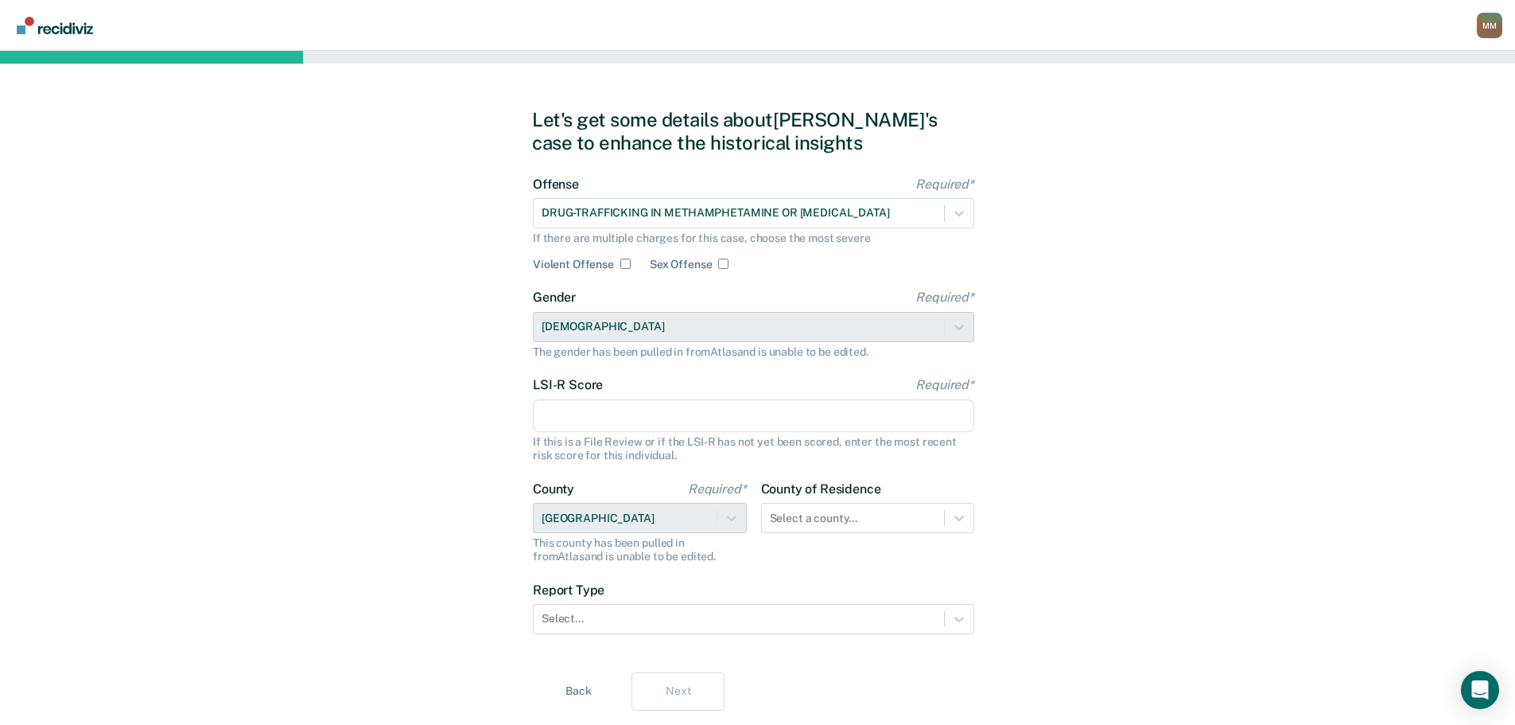
click at [715, 420] on input "LSI-R Score Required*" at bounding box center [754, 415] width 442 height 33
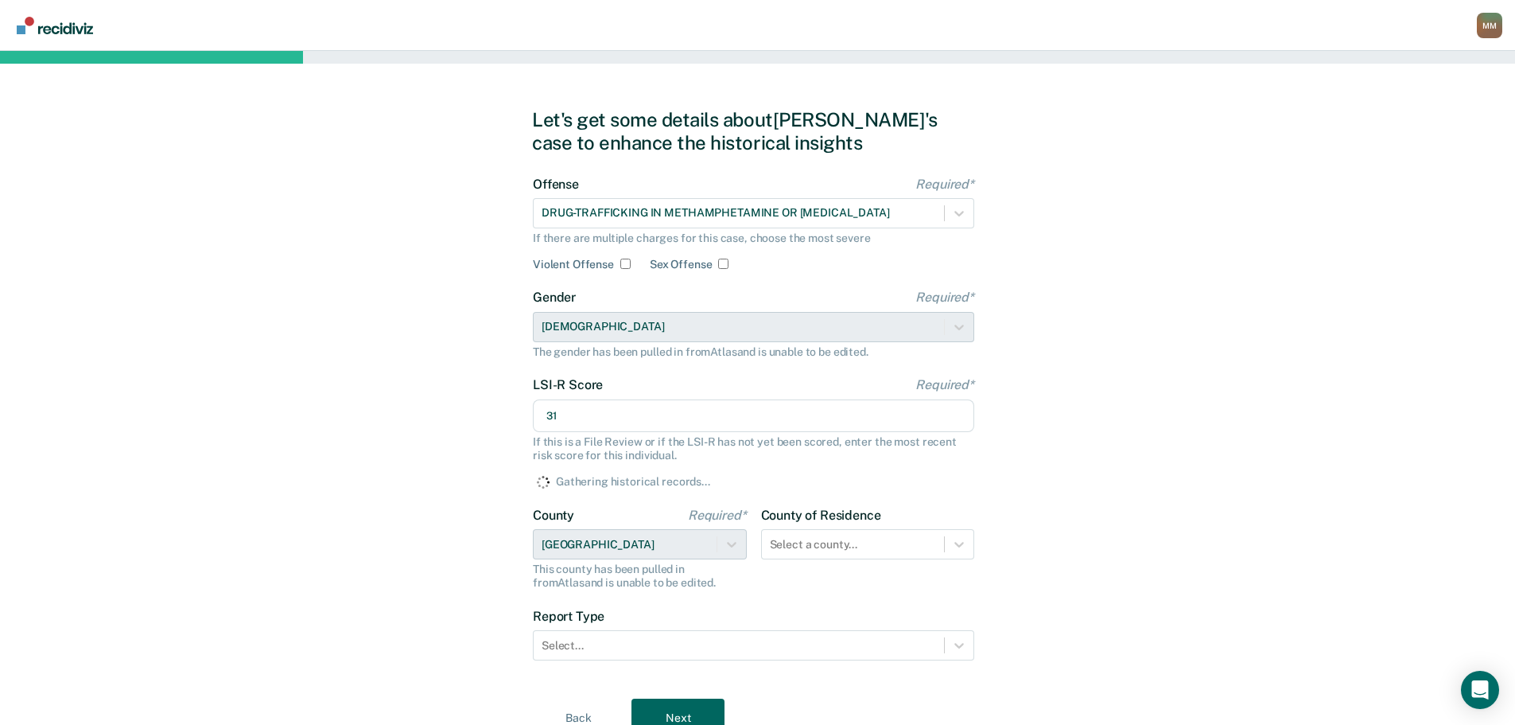
type input "31"
click at [1279, 463] on div "Let's get some details about [PERSON_NAME]'s case to enhance the historical ins…" at bounding box center [757, 422] width 1515 height 743
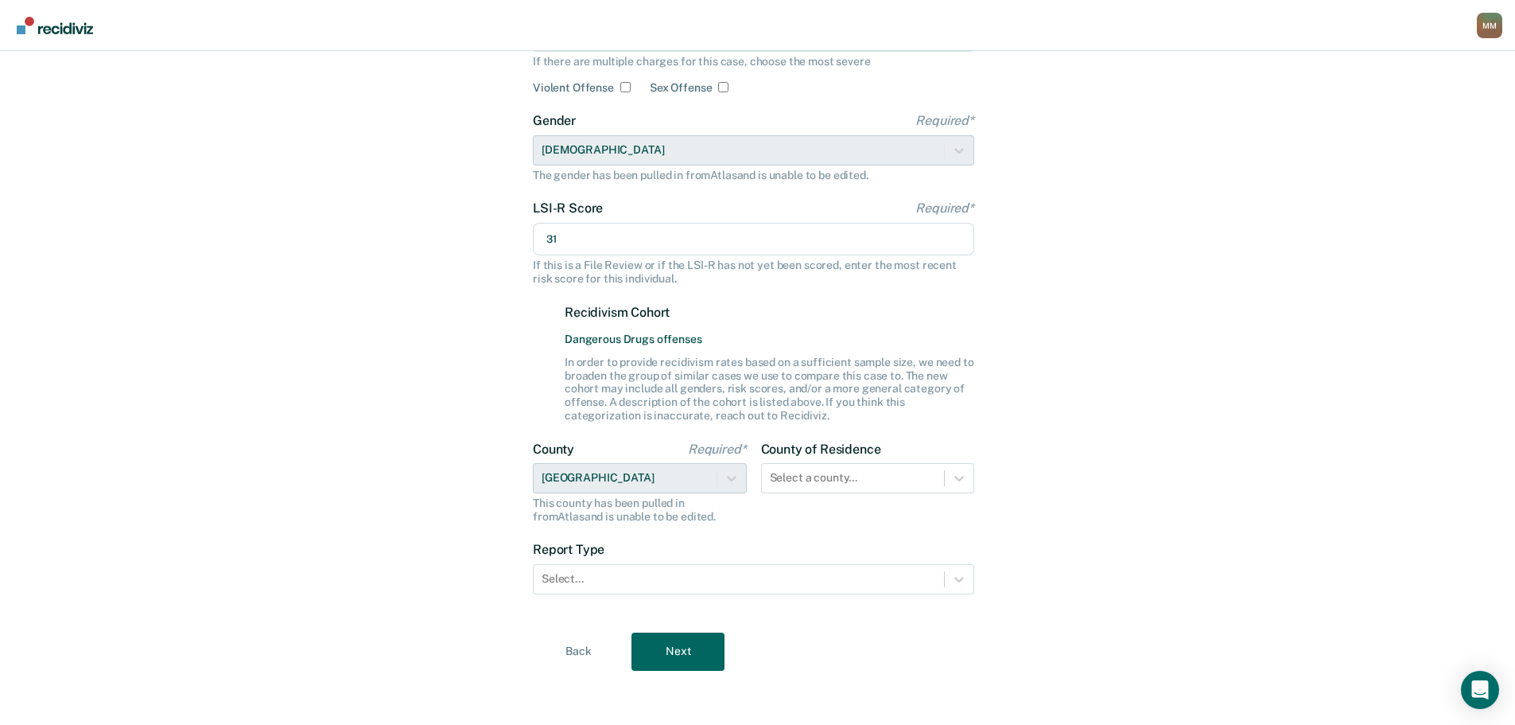
scroll to position [180, 0]
click at [793, 555] on div "Report Type Select..." at bounding box center [754, 565] width 442 height 52
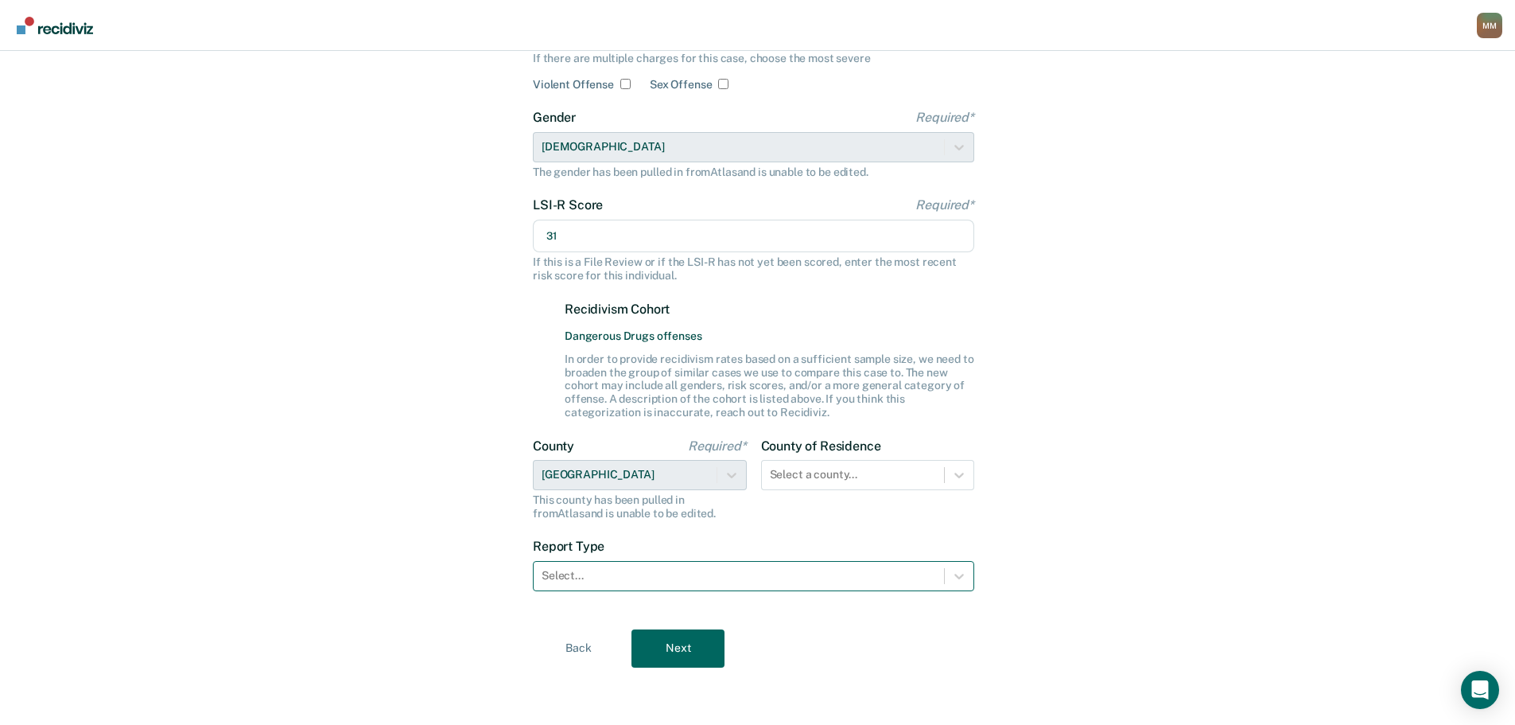
click at [805, 584] on div at bounding box center [739, 575] width 395 height 17
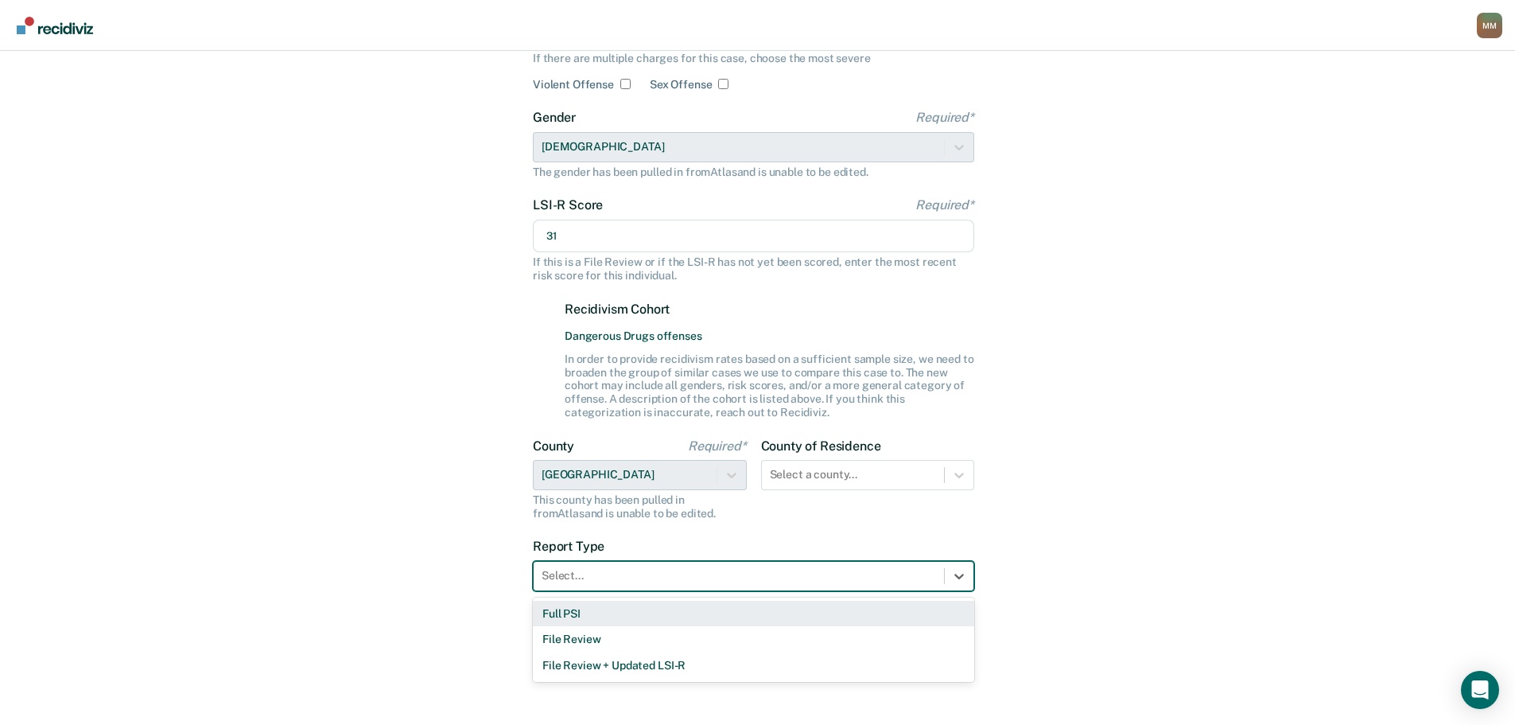
click at [631, 610] on div "Full PSI" at bounding box center [754, 614] width 442 height 26
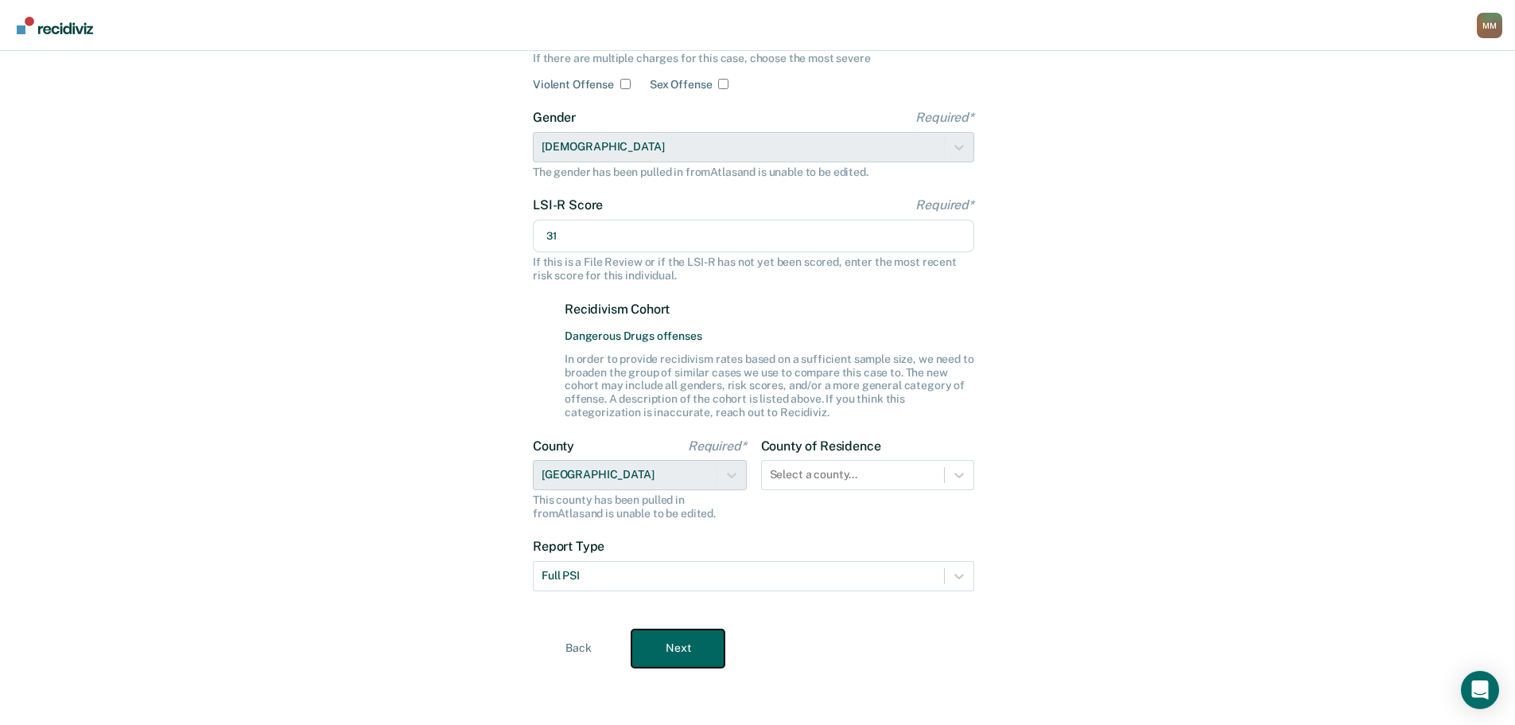
click at [677, 652] on button "Next" at bounding box center [678, 648] width 93 height 38
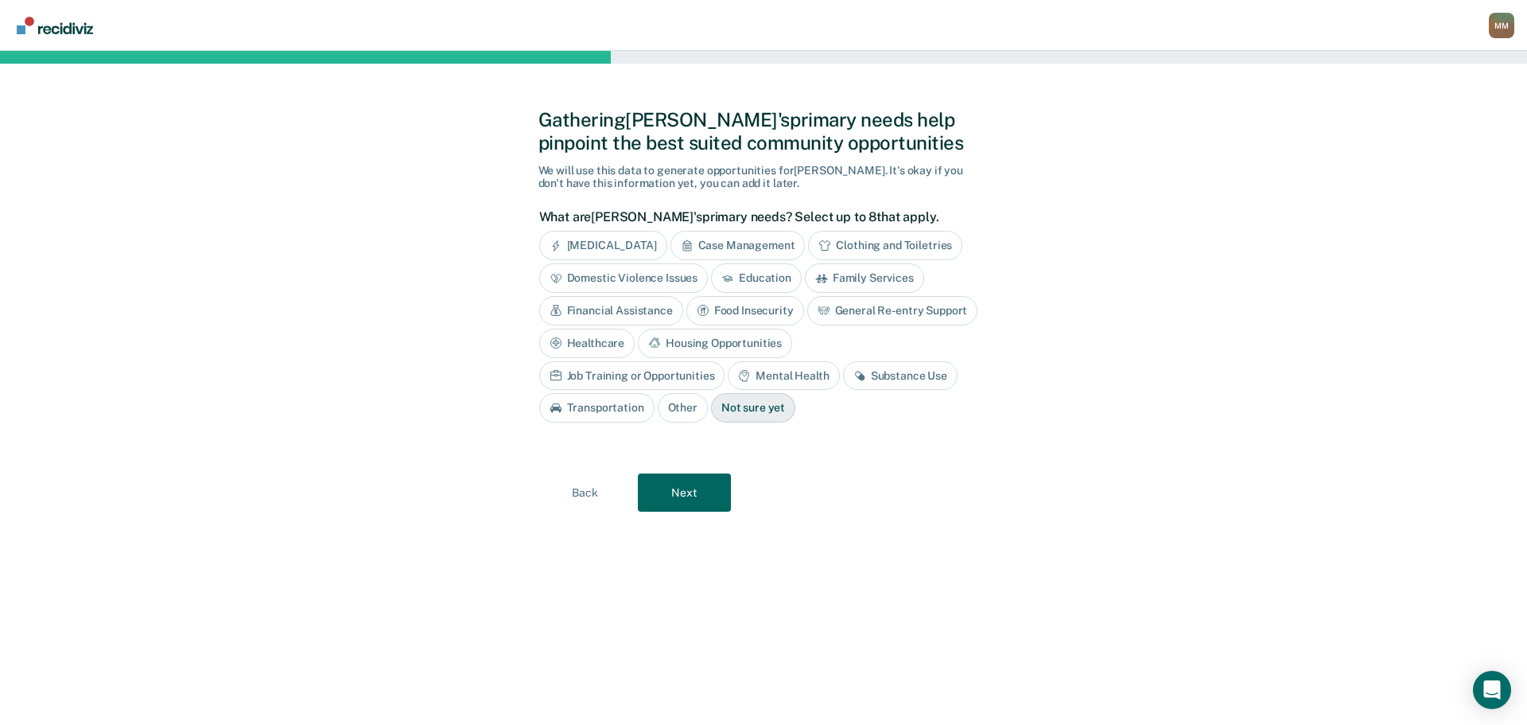
click at [843, 384] on div "Substance Use" at bounding box center [900, 375] width 115 height 29
click at [681, 495] on button "Next" at bounding box center [684, 492] width 93 height 38
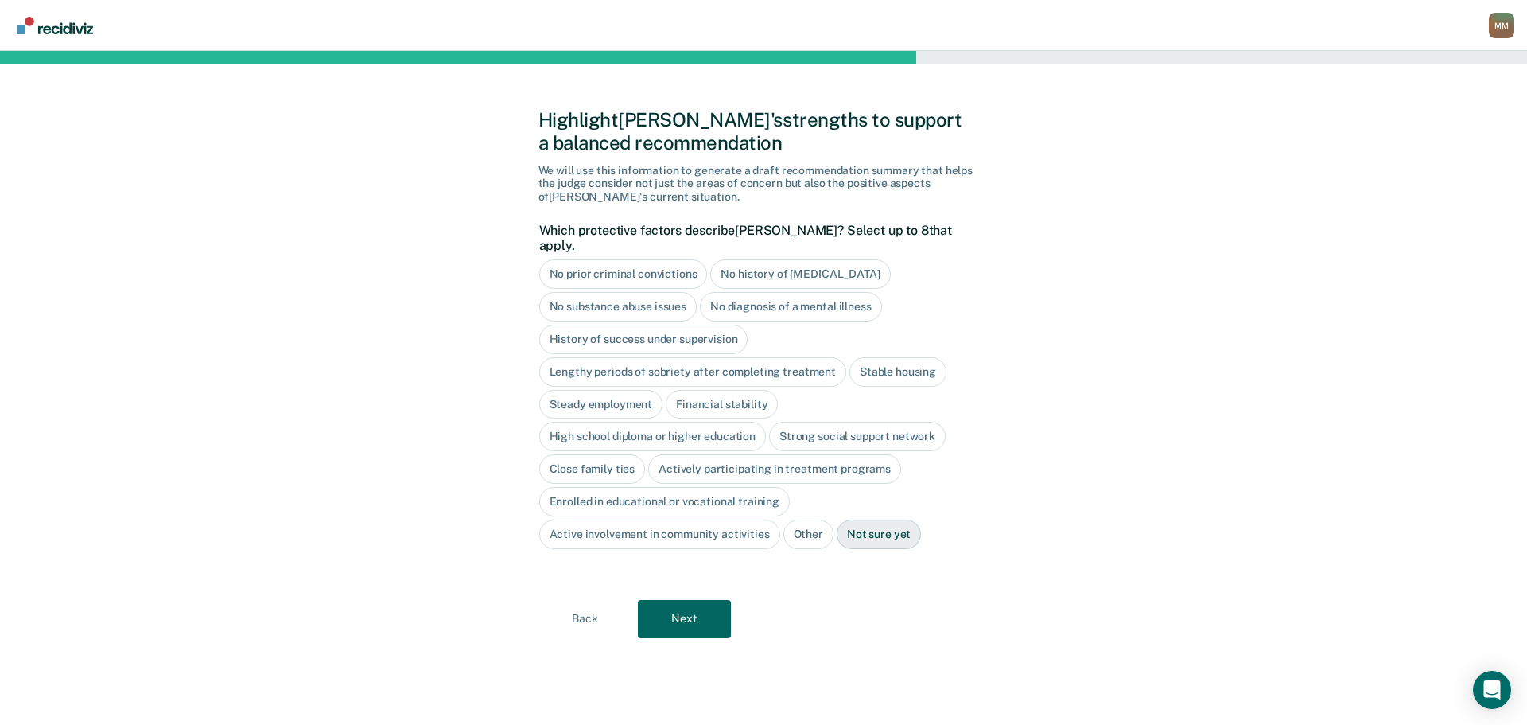
click at [909, 361] on div "Stable housing" at bounding box center [898, 371] width 97 height 29
click at [633, 390] on div "Steady employment" at bounding box center [601, 404] width 124 height 29
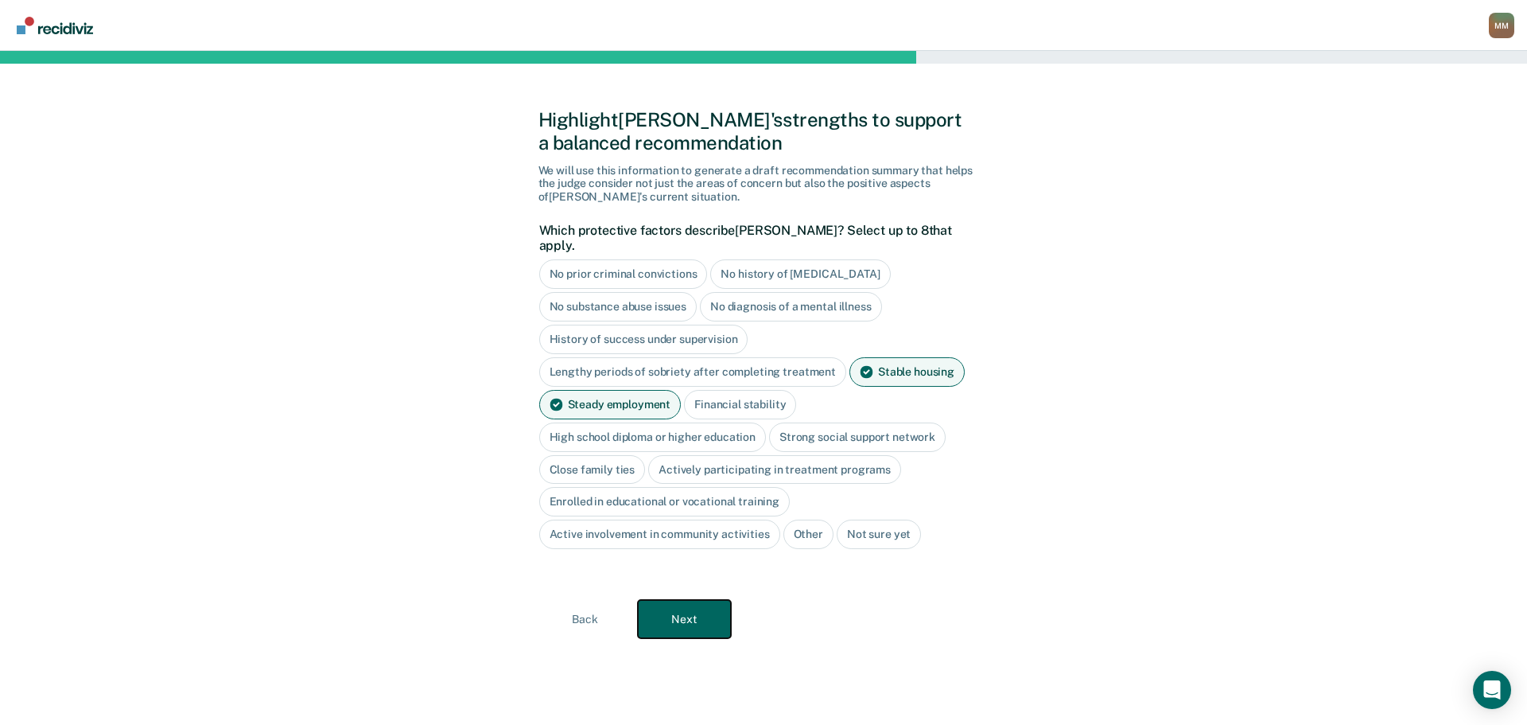
click at [706, 614] on button "Next" at bounding box center [684, 619] width 93 height 38
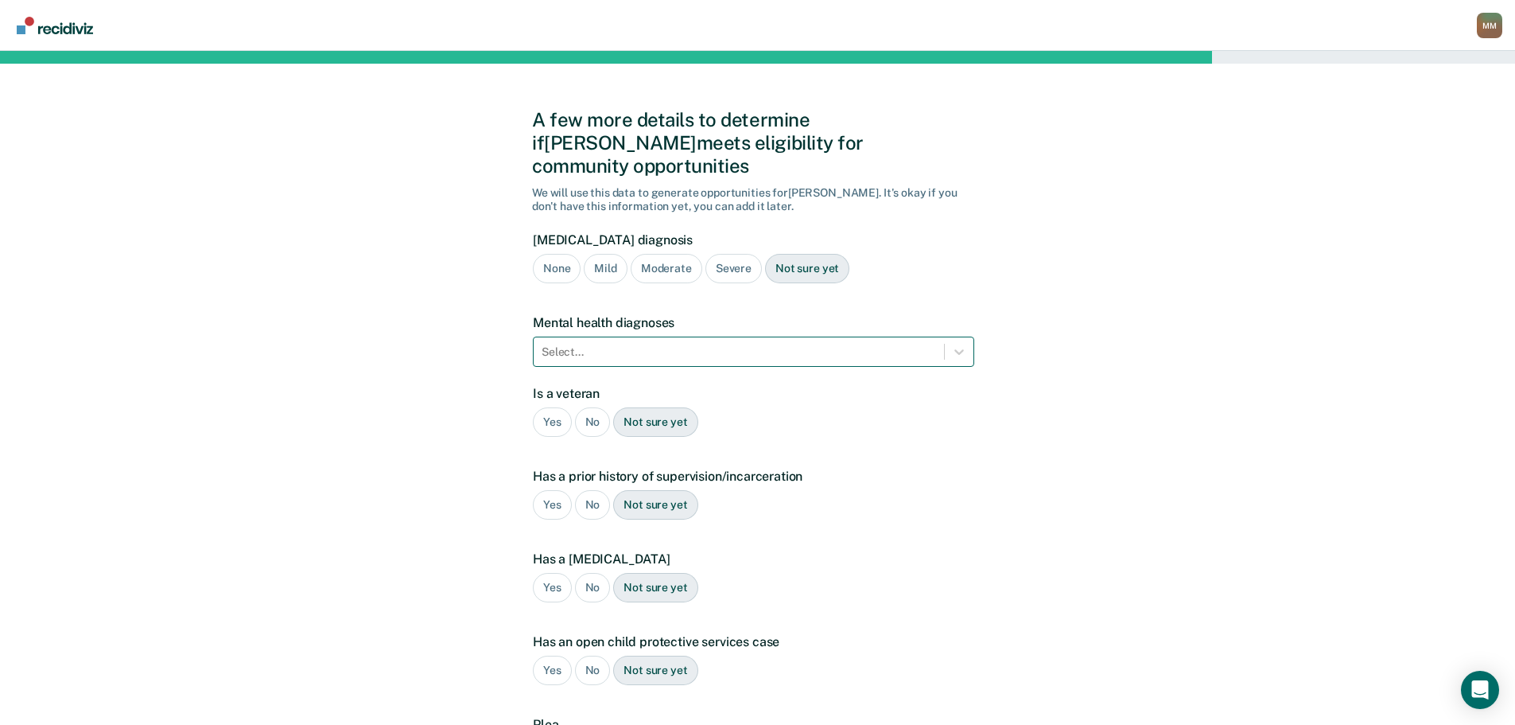
click at [551, 344] on div at bounding box center [739, 352] width 395 height 17
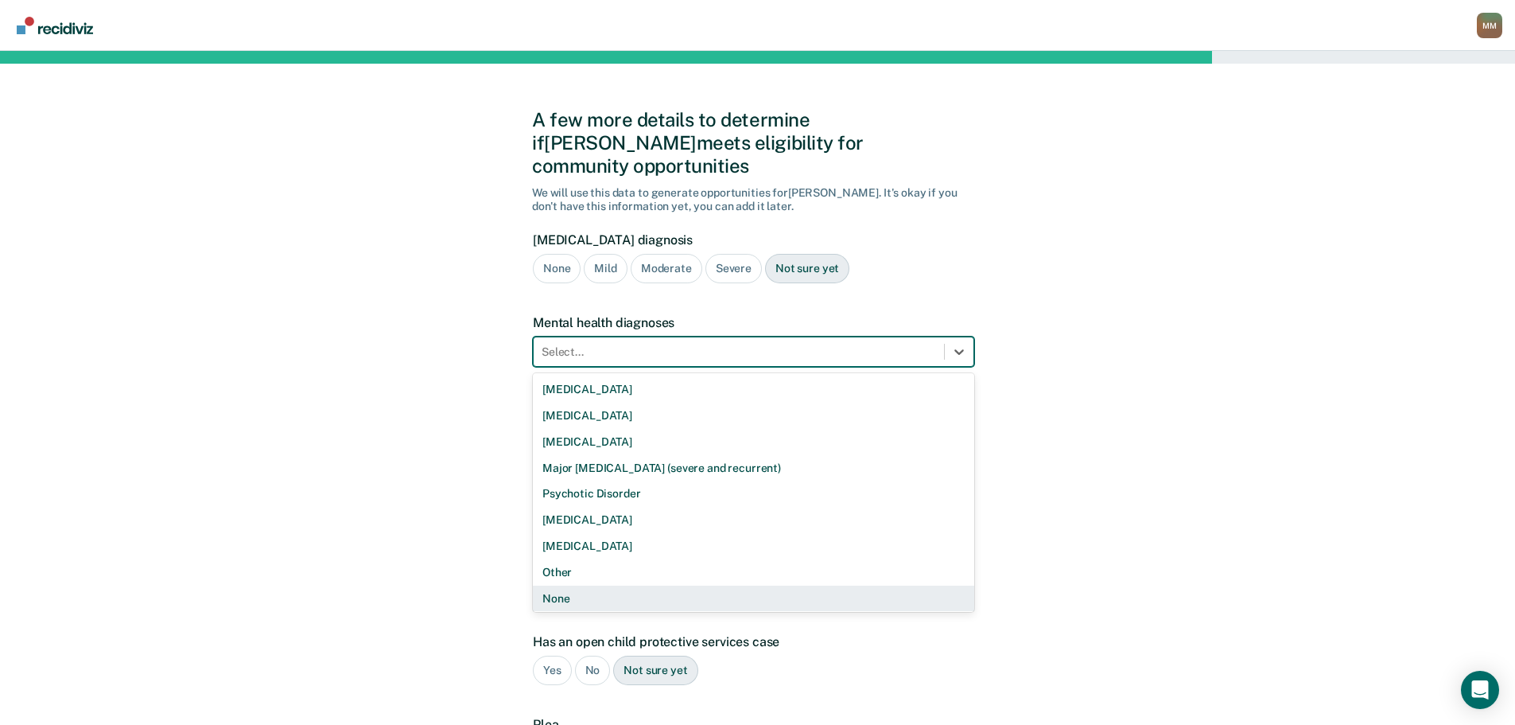
click at [557, 586] on div "None" at bounding box center [754, 599] width 442 height 26
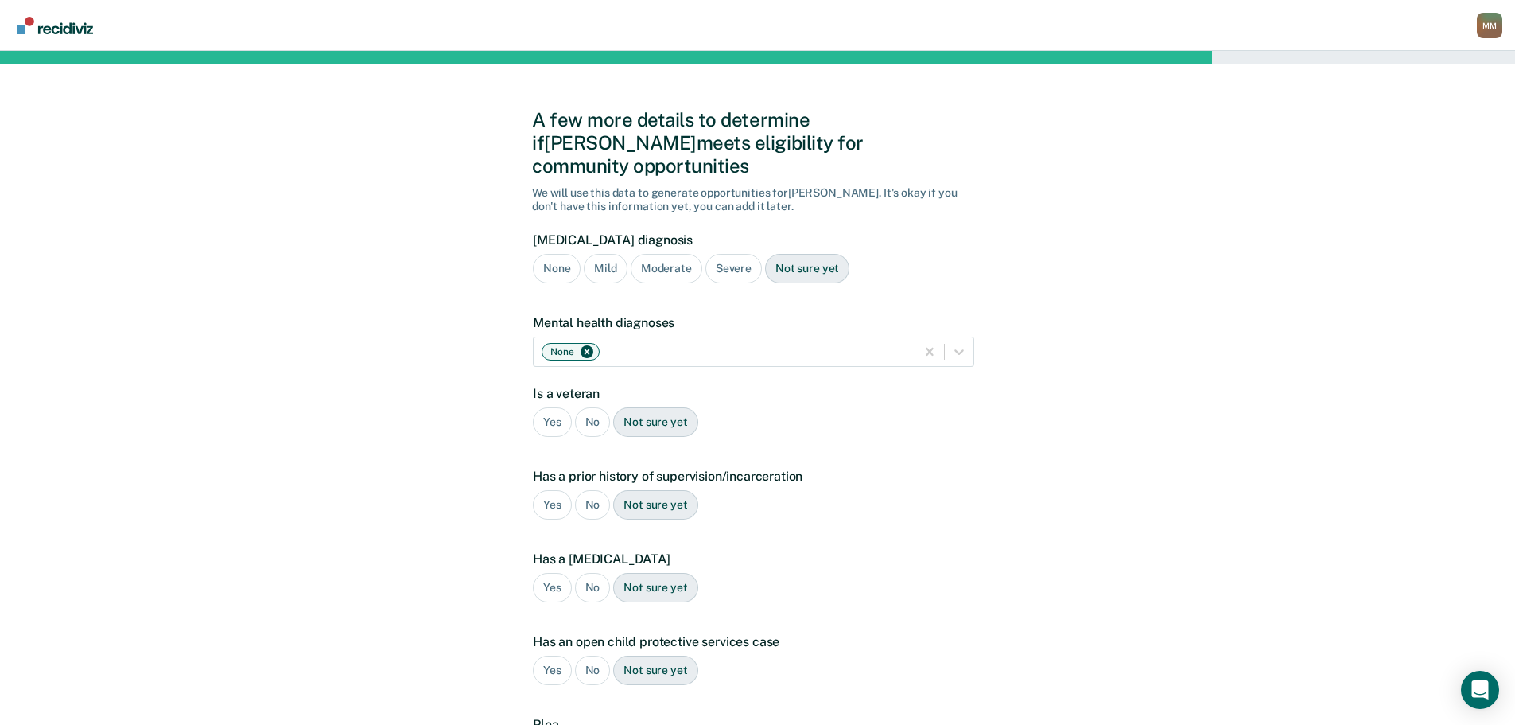
click at [671, 254] on div "Moderate" at bounding box center [667, 268] width 72 height 29
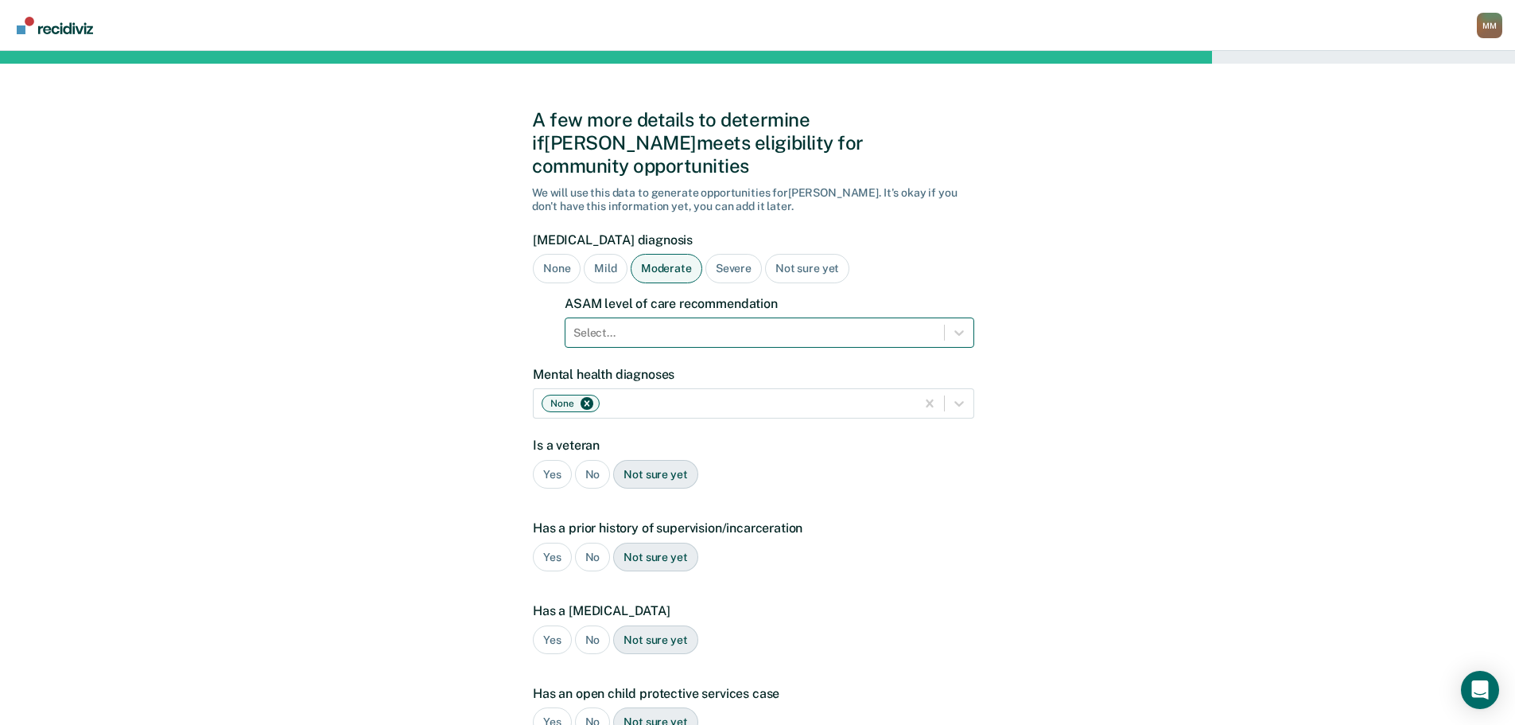
click at [625, 323] on div "Select..." at bounding box center [770, 332] width 410 height 30
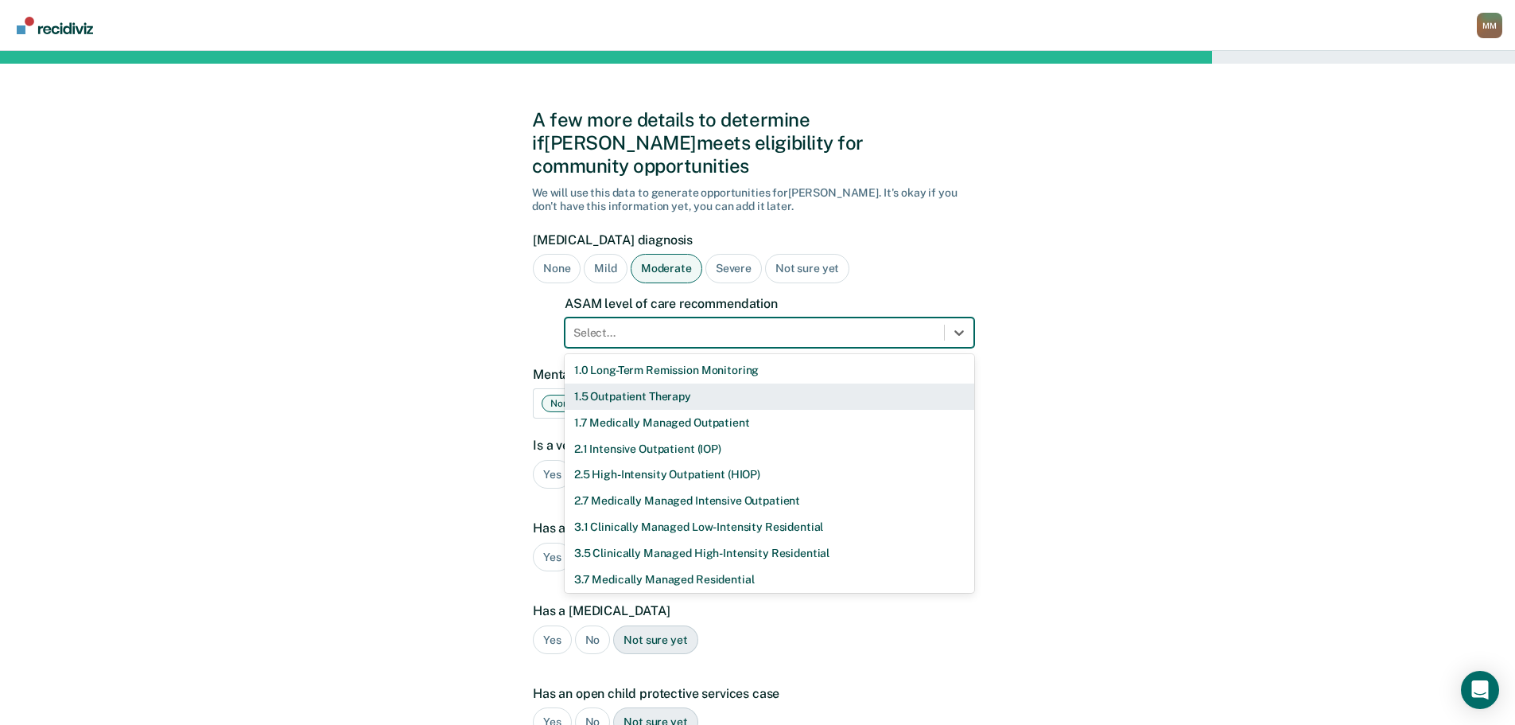
click at [644, 383] on div "1.5 Outpatient Therapy" at bounding box center [770, 396] width 410 height 26
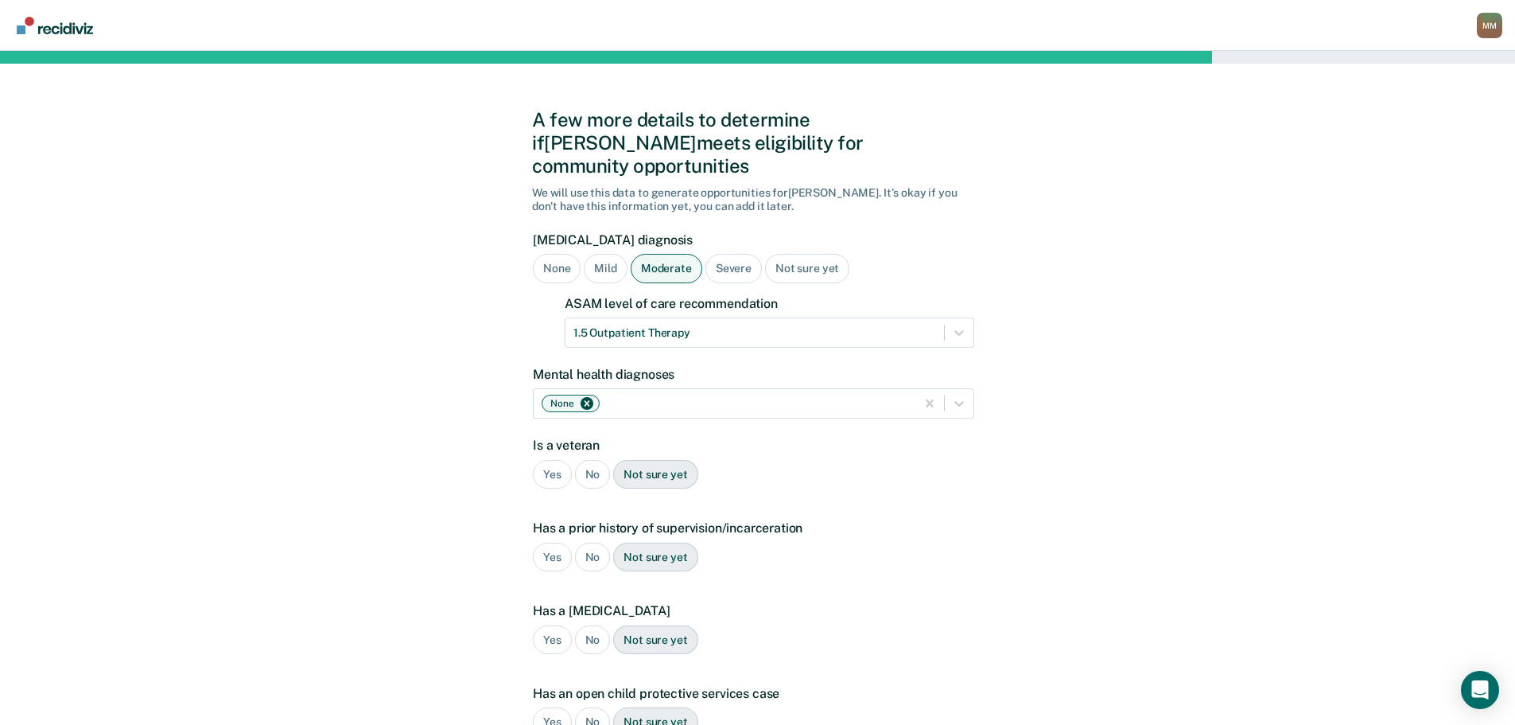
click at [477, 374] on div "A few more details to determine if [PERSON_NAME] meets eligibility for communit…" at bounding box center [757, 508] width 1515 height 915
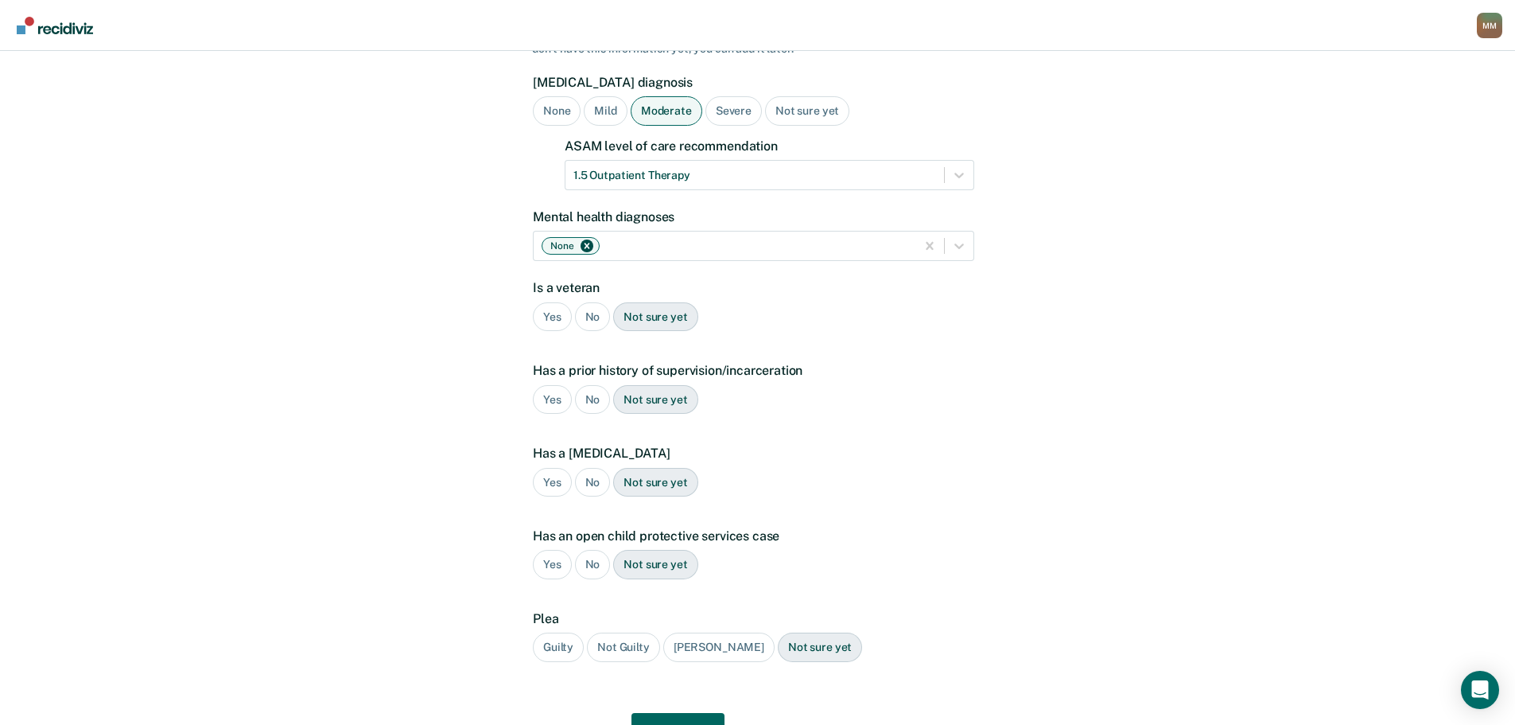
scroll to position [159, 0]
click at [552, 383] on div "Yes" at bounding box center [552, 397] width 39 height 29
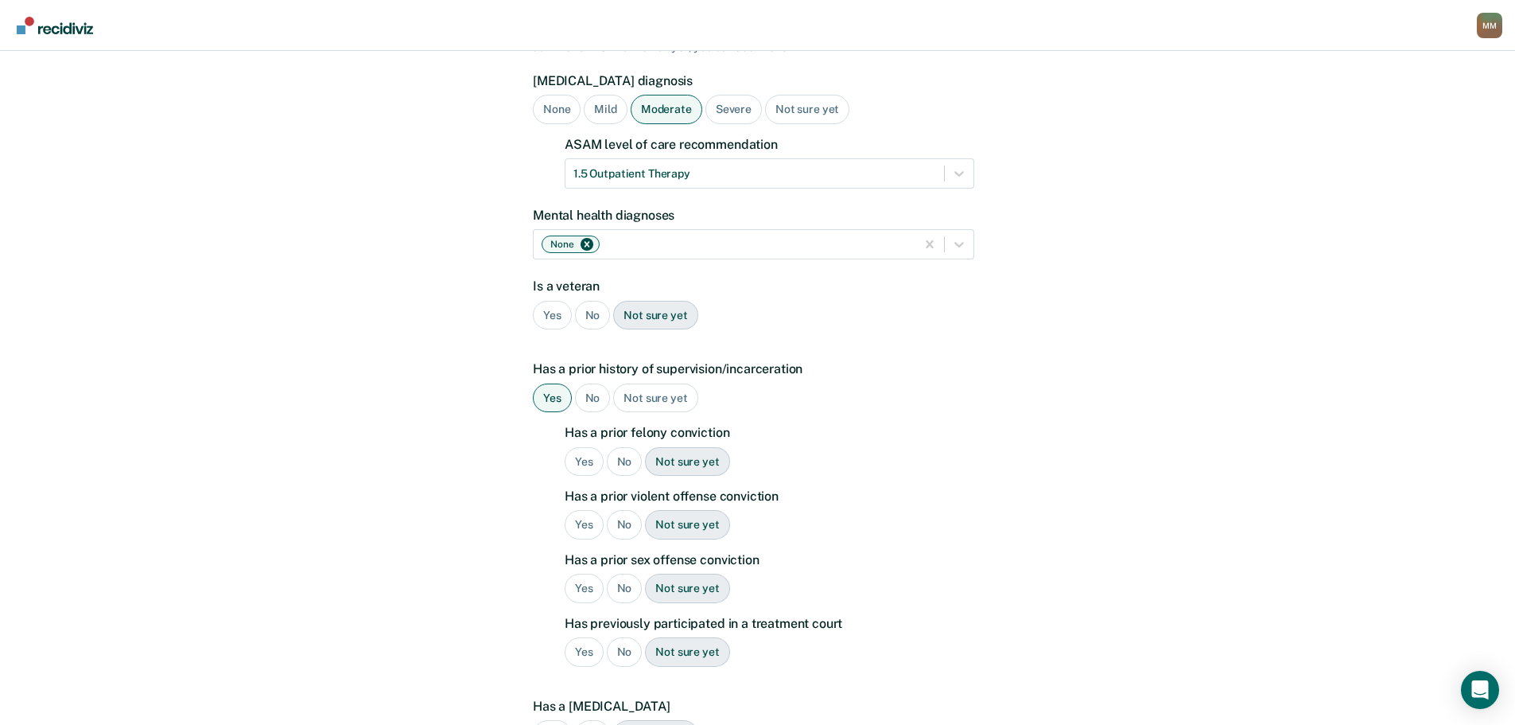
click at [592, 301] on div "No" at bounding box center [593, 315] width 36 height 29
click at [584, 447] on div "Yes" at bounding box center [584, 461] width 39 height 29
click at [623, 510] on div "No" at bounding box center [625, 524] width 36 height 29
click at [621, 546] on div "Has a prior felony conviction Yes No Not sure yet Has a prior violent offense c…" at bounding box center [770, 552] width 410 height 255
click at [621, 574] on div "No" at bounding box center [625, 588] width 36 height 29
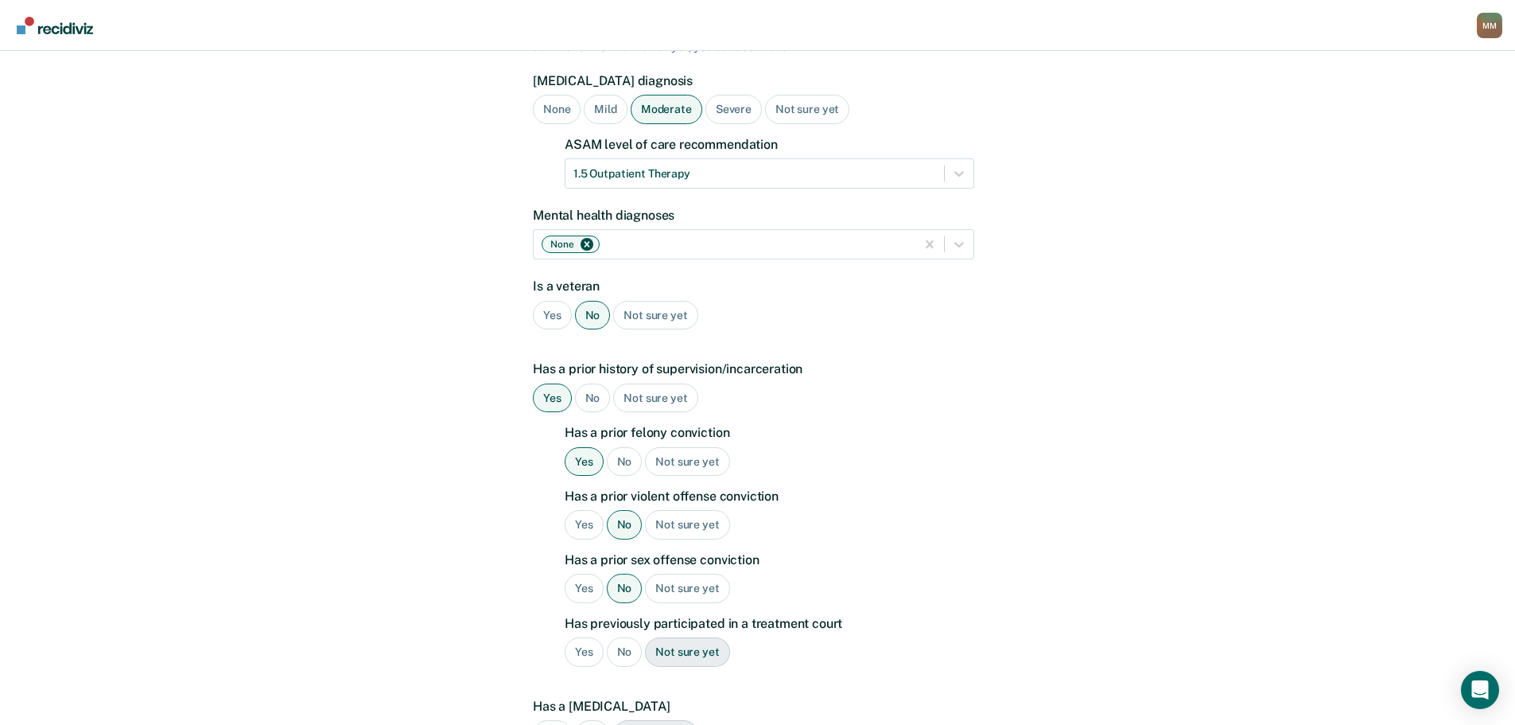
click at [619, 637] on div "No" at bounding box center [625, 651] width 36 height 29
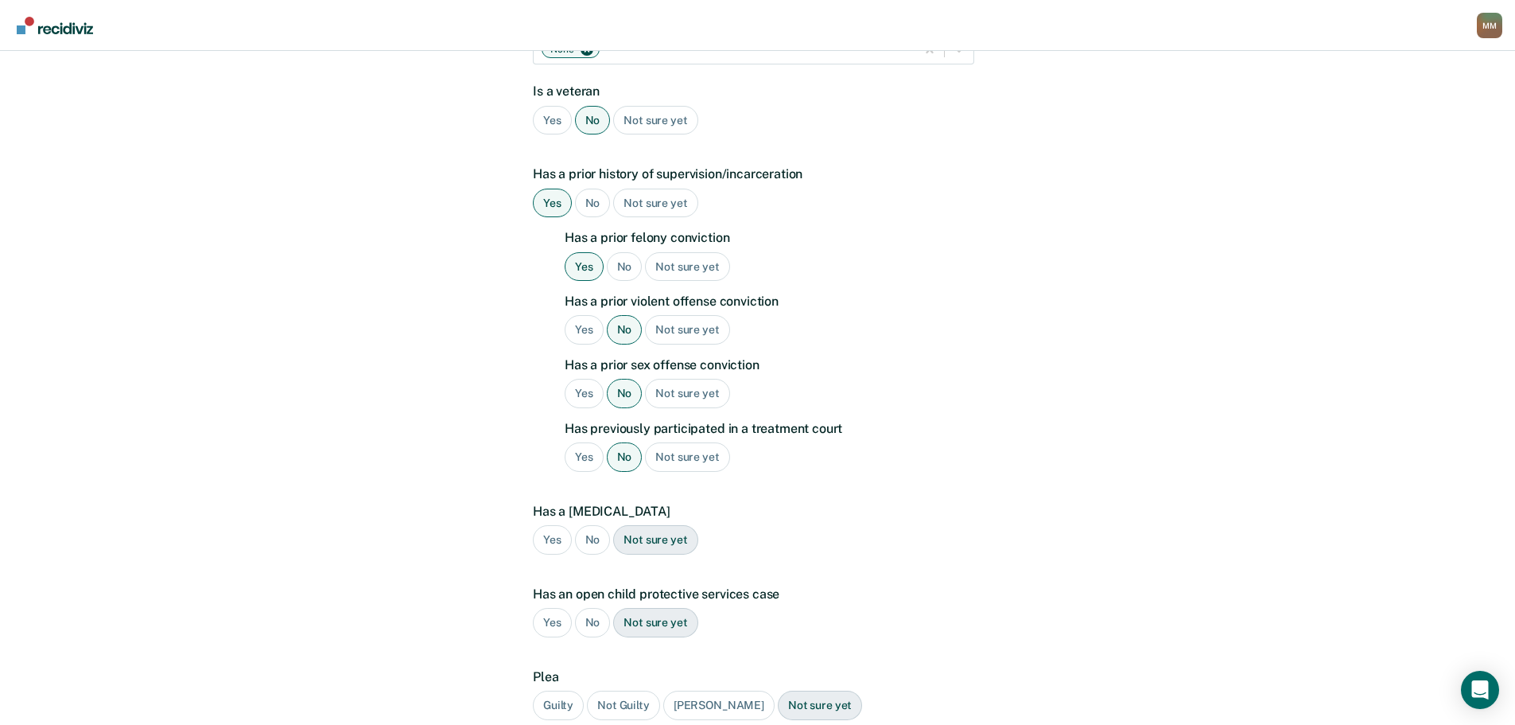
scroll to position [398, 0]
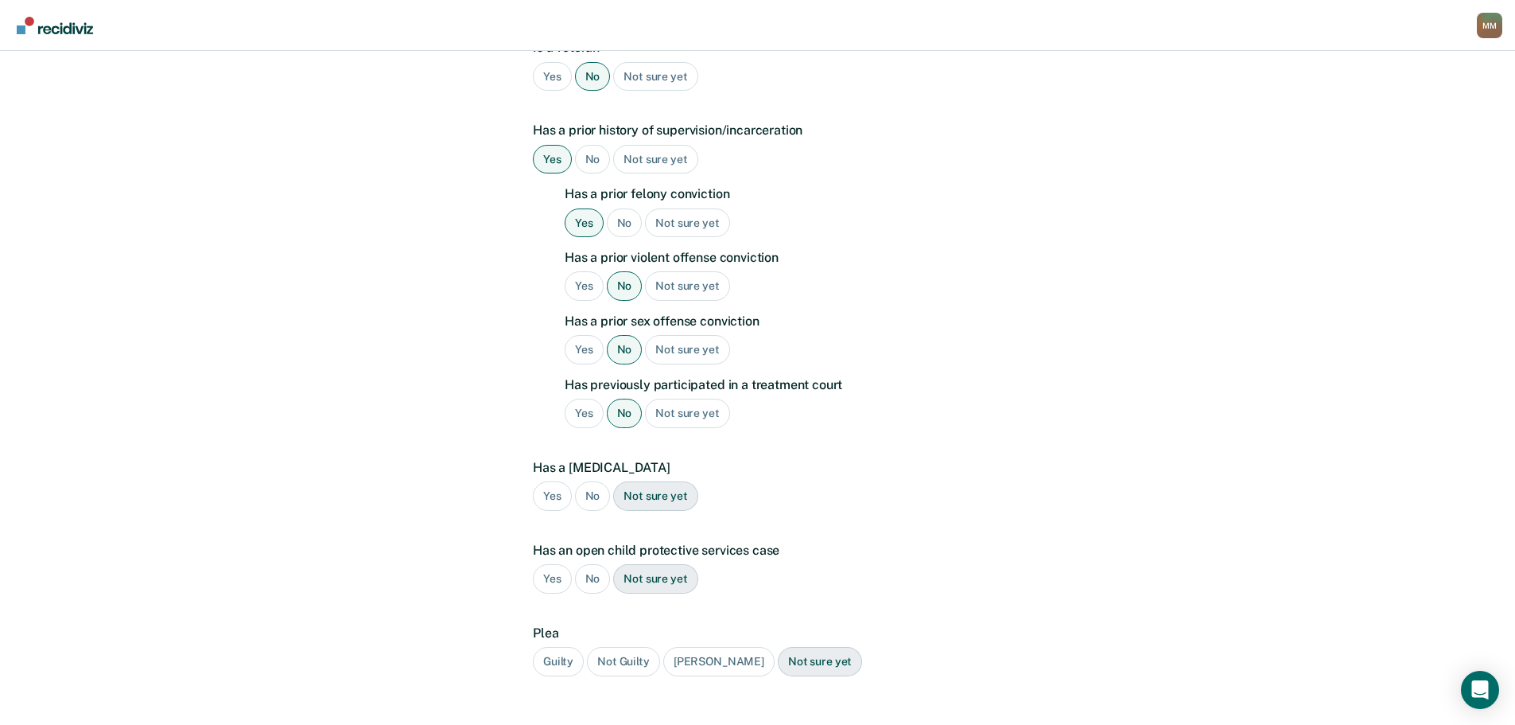
click at [582, 481] on div "No" at bounding box center [593, 495] width 36 height 29
click at [589, 564] on div "No" at bounding box center [593, 578] width 36 height 29
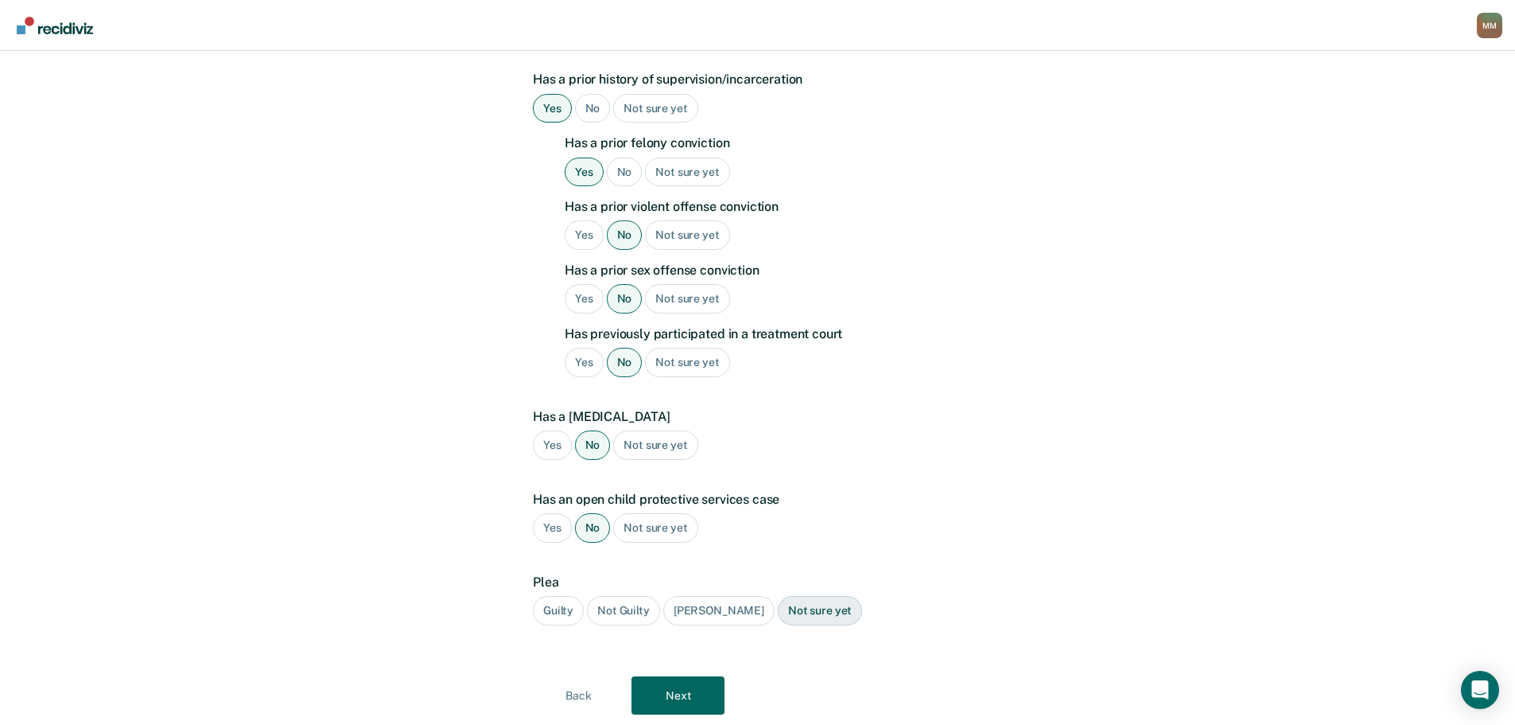
scroll to position [473, 0]
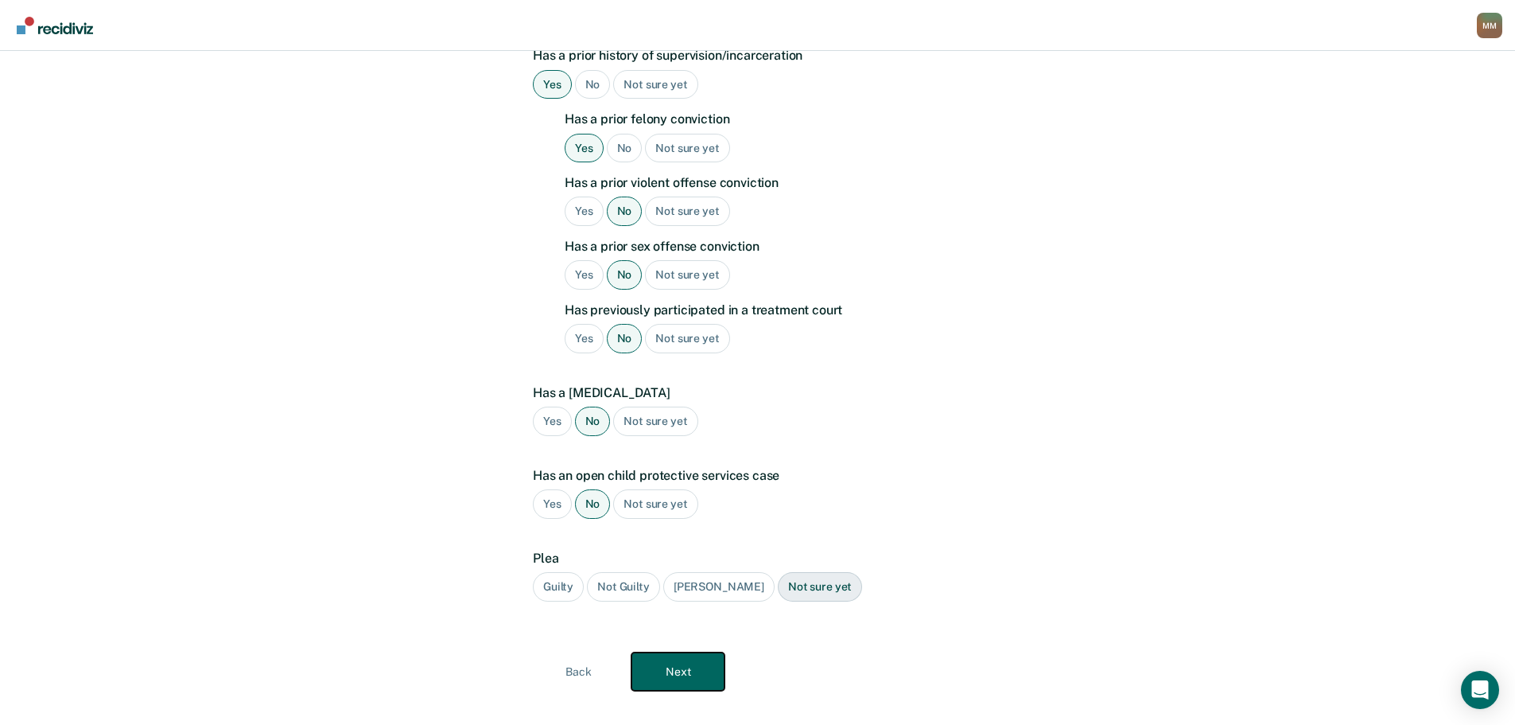
click at [702, 656] on button "Next" at bounding box center [678, 671] width 93 height 38
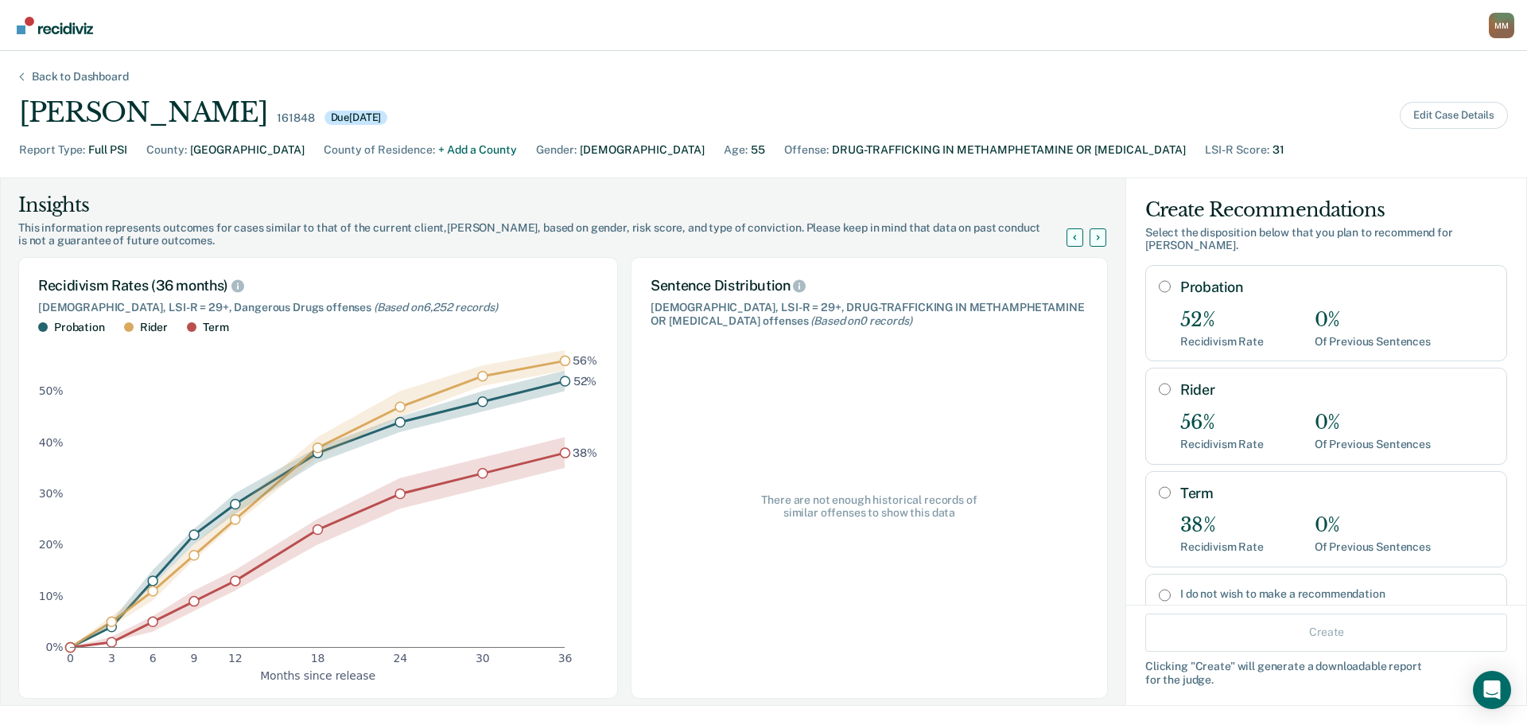
click at [1211, 587] on label "I do not wish to make a recommendation" at bounding box center [1337, 594] width 313 height 14
click at [1171, 589] on input "I do not wish to make a recommendation" at bounding box center [1165, 595] width 12 height 13
radio input "true"
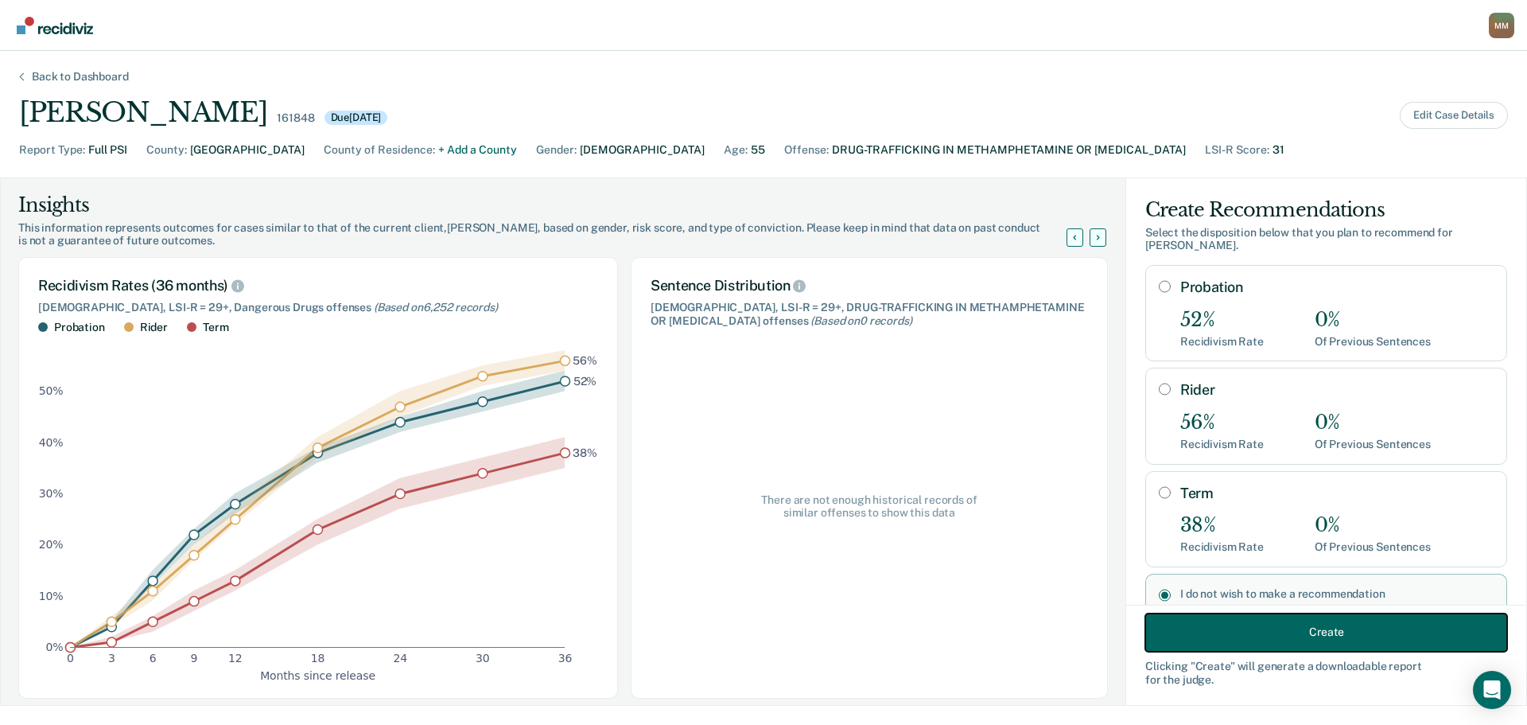
click at [1266, 627] on button "Create" at bounding box center [1327, 632] width 362 height 38
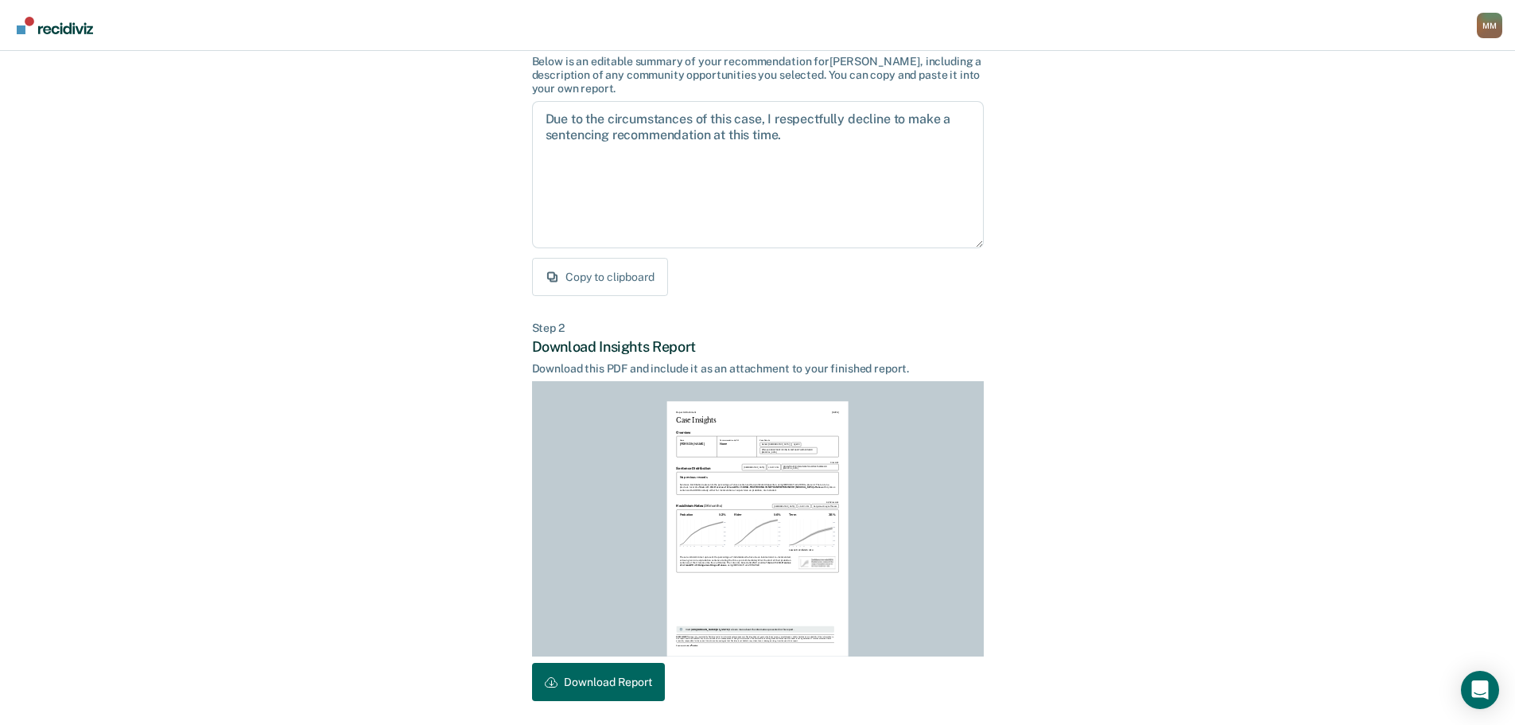
scroll to position [182, 0]
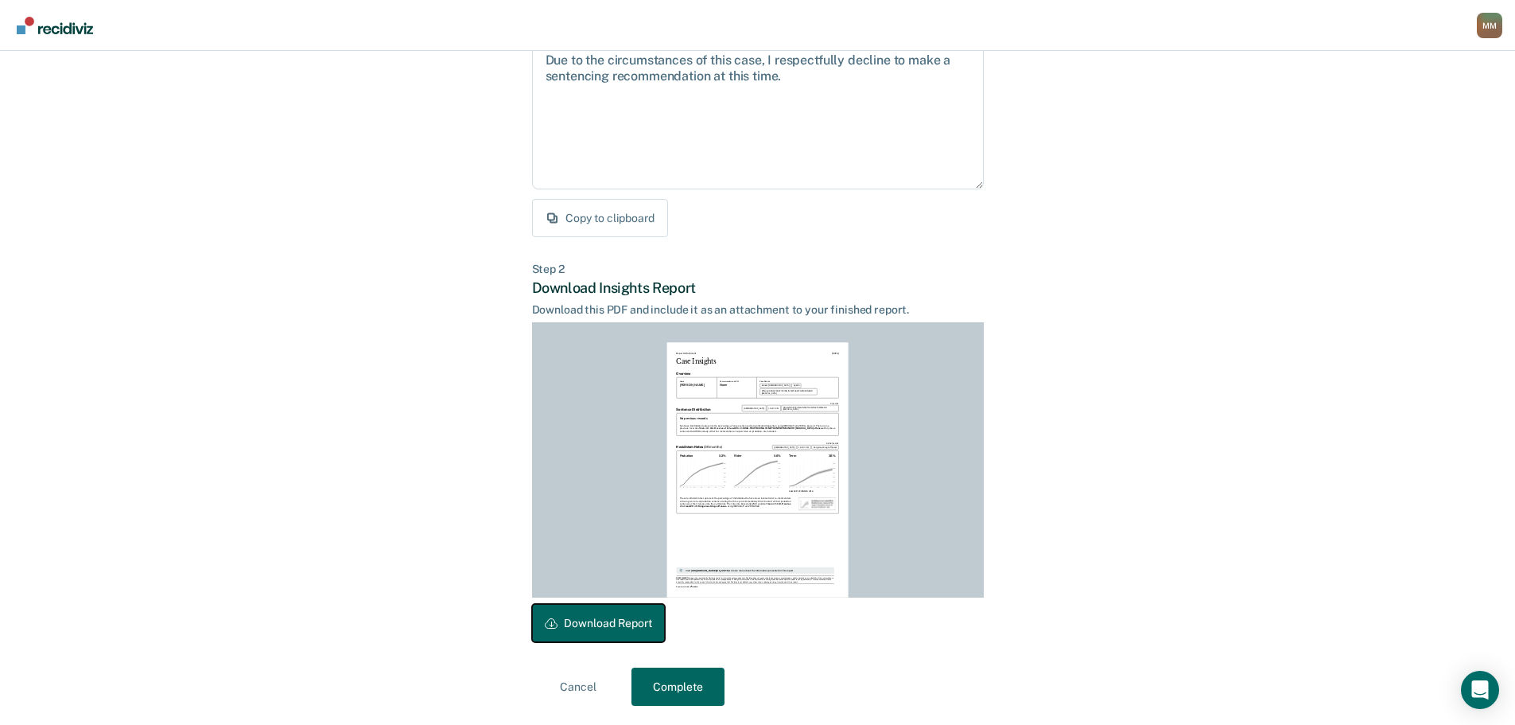
click at [627, 618] on button "Download Report" at bounding box center [598, 623] width 133 height 38
click at [678, 692] on button "Complete" at bounding box center [678, 686] width 93 height 38
